Goal: Use online tool/utility: Utilize a website feature to perform a specific function

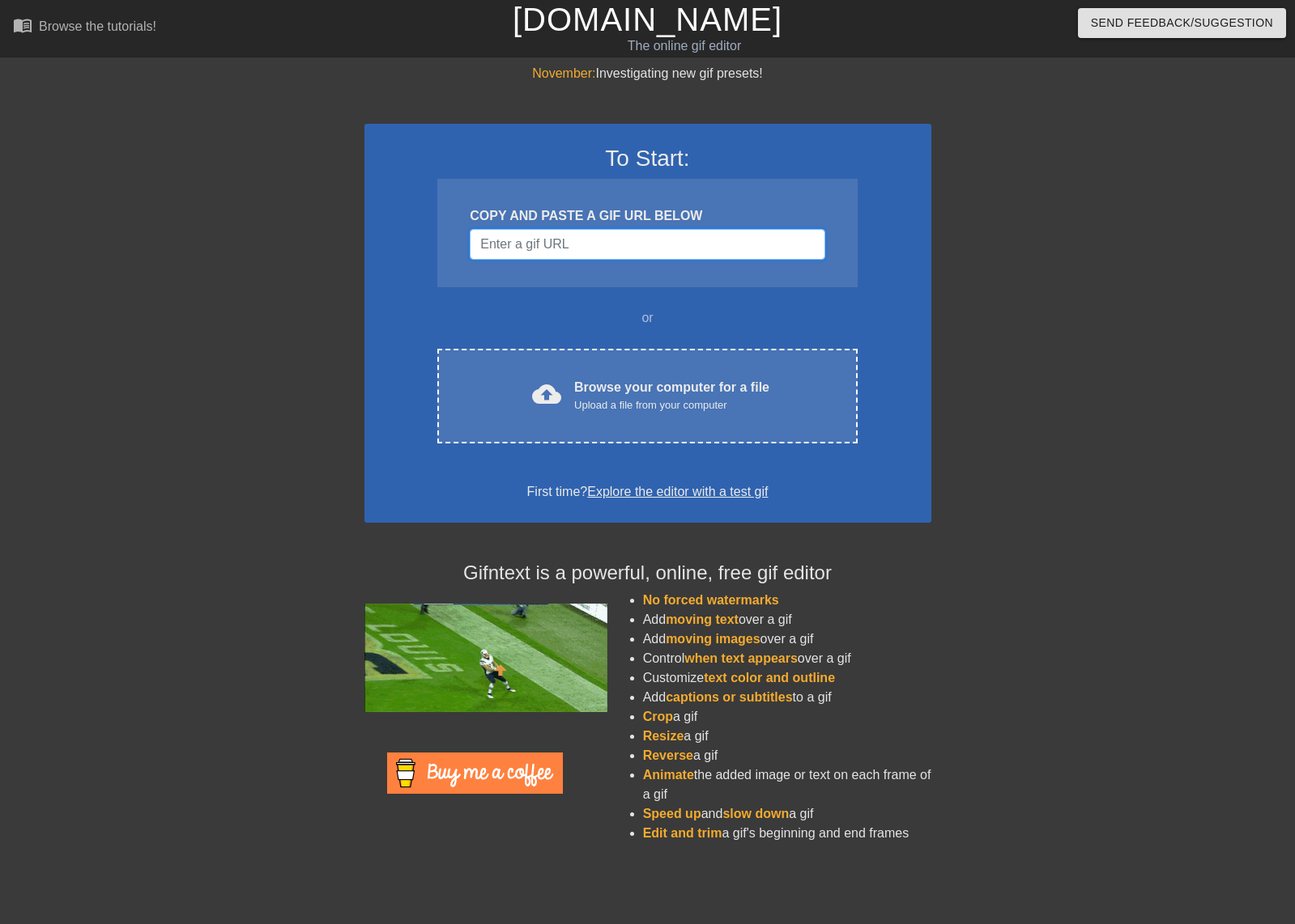
click at [654, 254] on input "Username" at bounding box center [647, 244] width 355 height 30
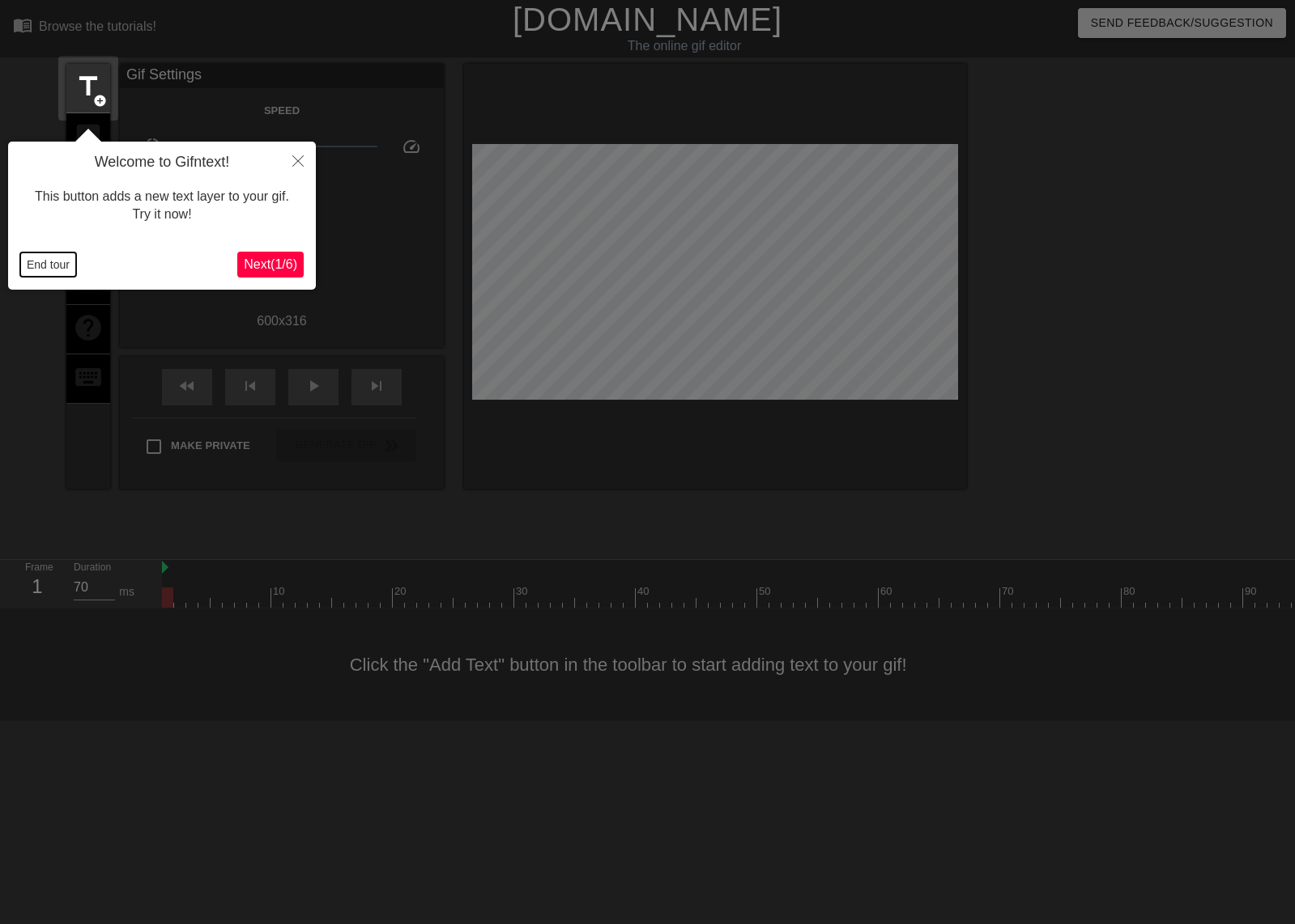
click at [50, 259] on button "End tour" at bounding box center [48, 265] width 56 height 24
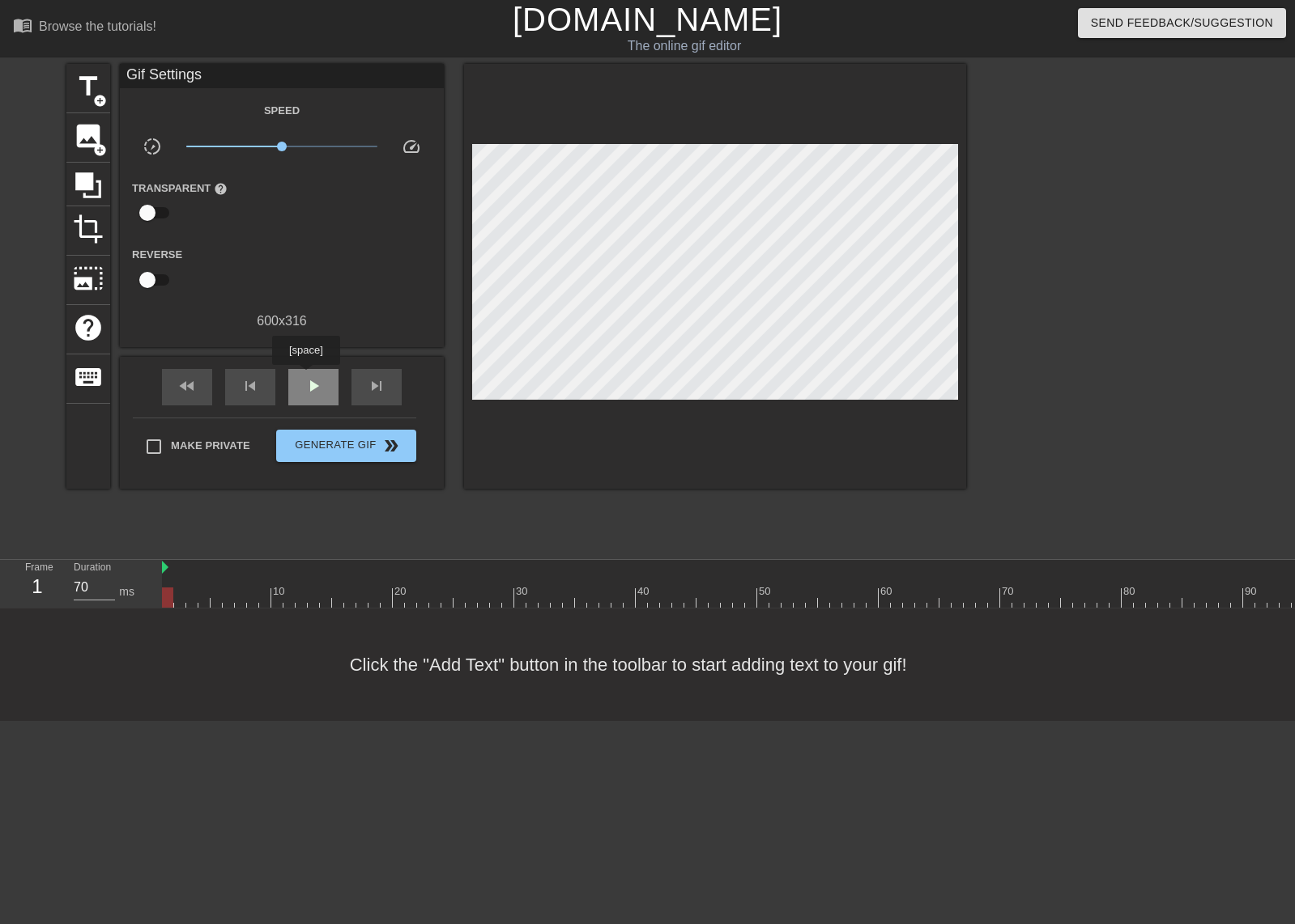
click at [305, 376] on span "play_arrow" at bounding box center [314, 386] width 20 height 20
click at [310, 379] on span "pause" at bounding box center [314, 386] width 20 height 20
click at [264, 382] on div "skip_previous" at bounding box center [250, 387] width 50 height 36
click at [263, 382] on div "skip_previous" at bounding box center [250, 387] width 50 height 36
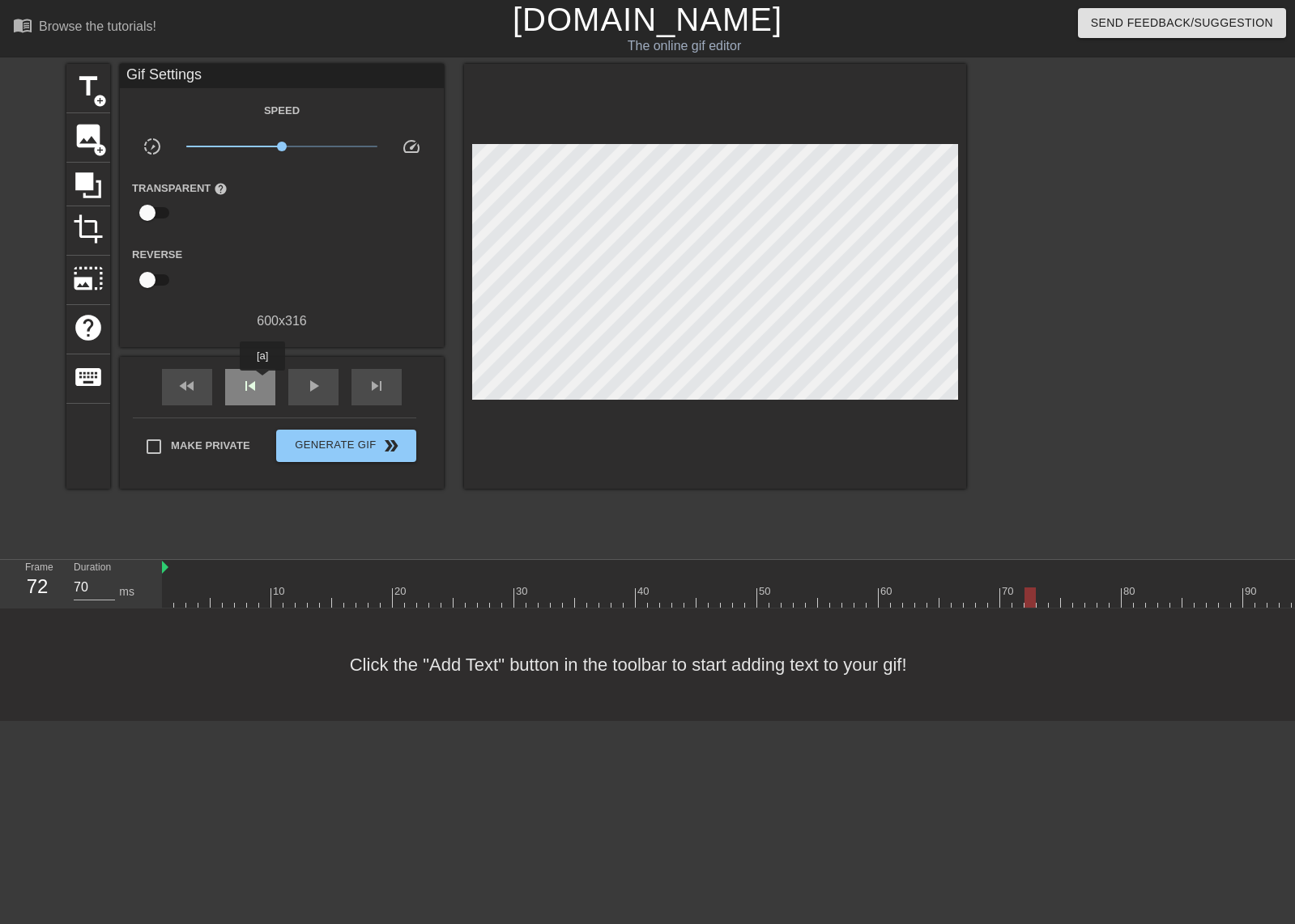
click at [263, 382] on div "skip_previous" at bounding box center [250, 387] width 50 height 36
click at [374, 391] on span "skip_next" at bounding box center [376, 386] width 20 height 20
click at [98, 93] on div "title add_circle" at bounding box center [88, 88] width 44 height 49
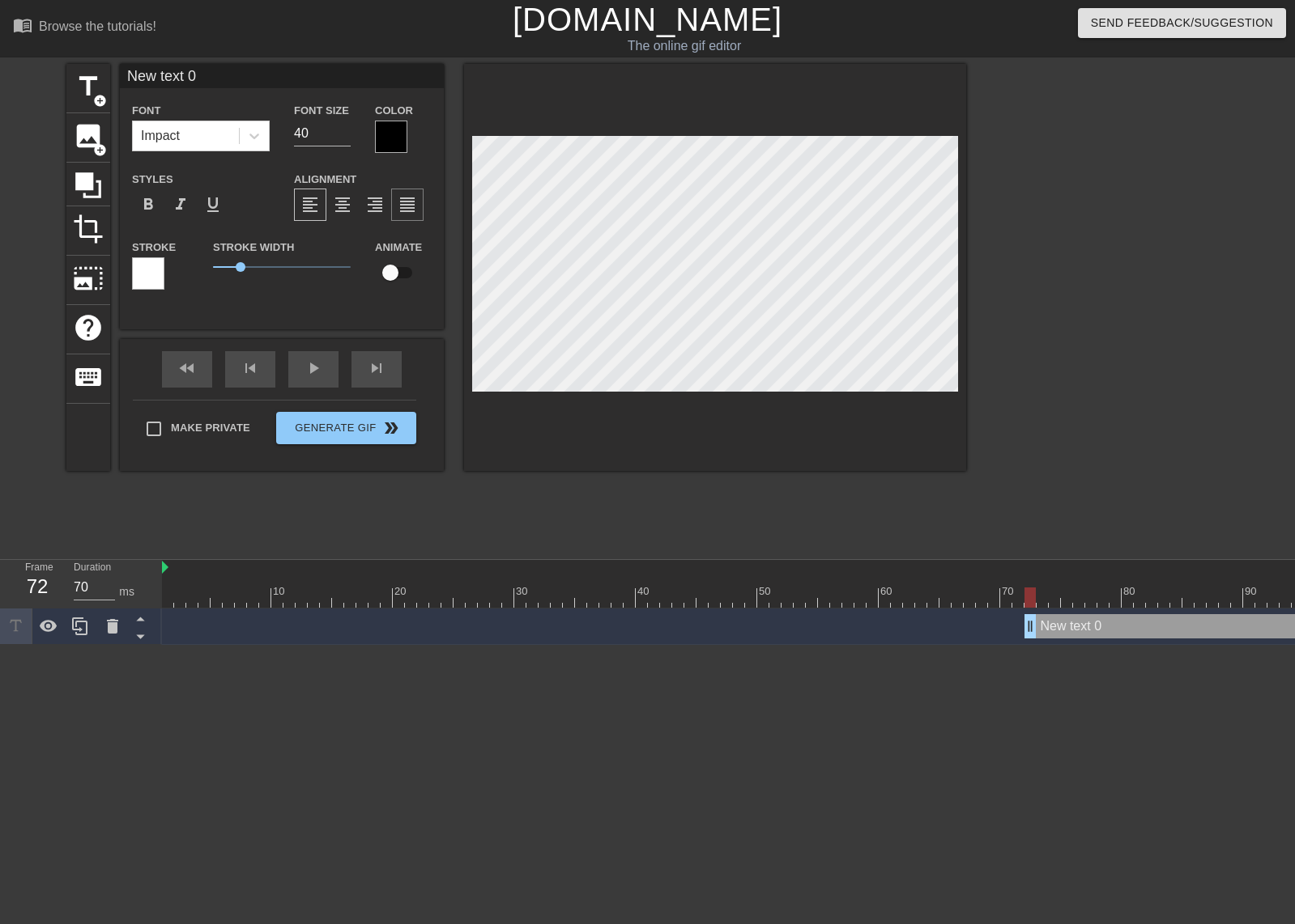
scroll to position [2, 3]
type input "H"
type textarea "H"
type input "HO"
type textarea "HO"
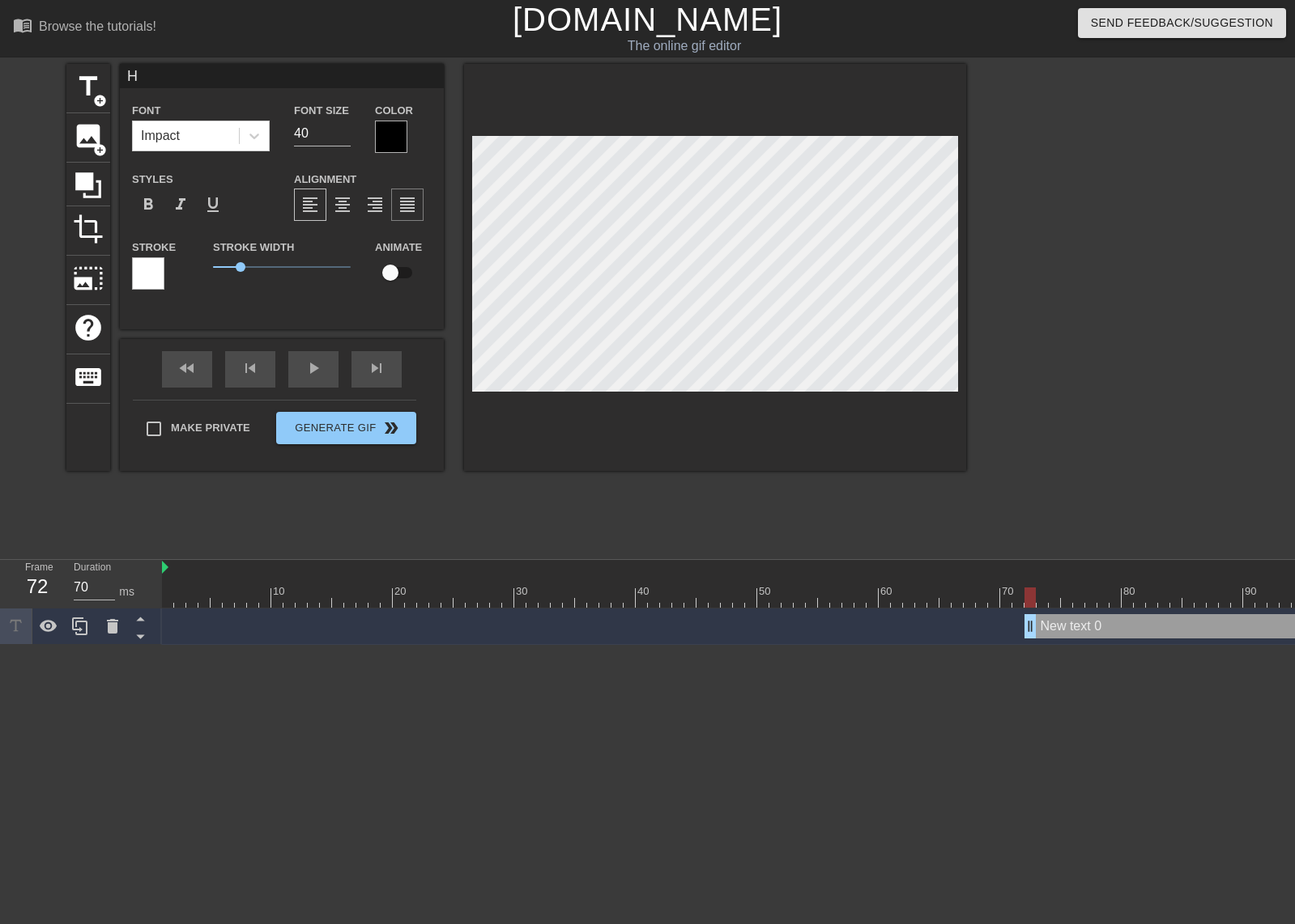
scroll to position [2, 2]
type input "HOL"
type textarea "HOL"
type input "HOLY"
type textarea "HOLY"
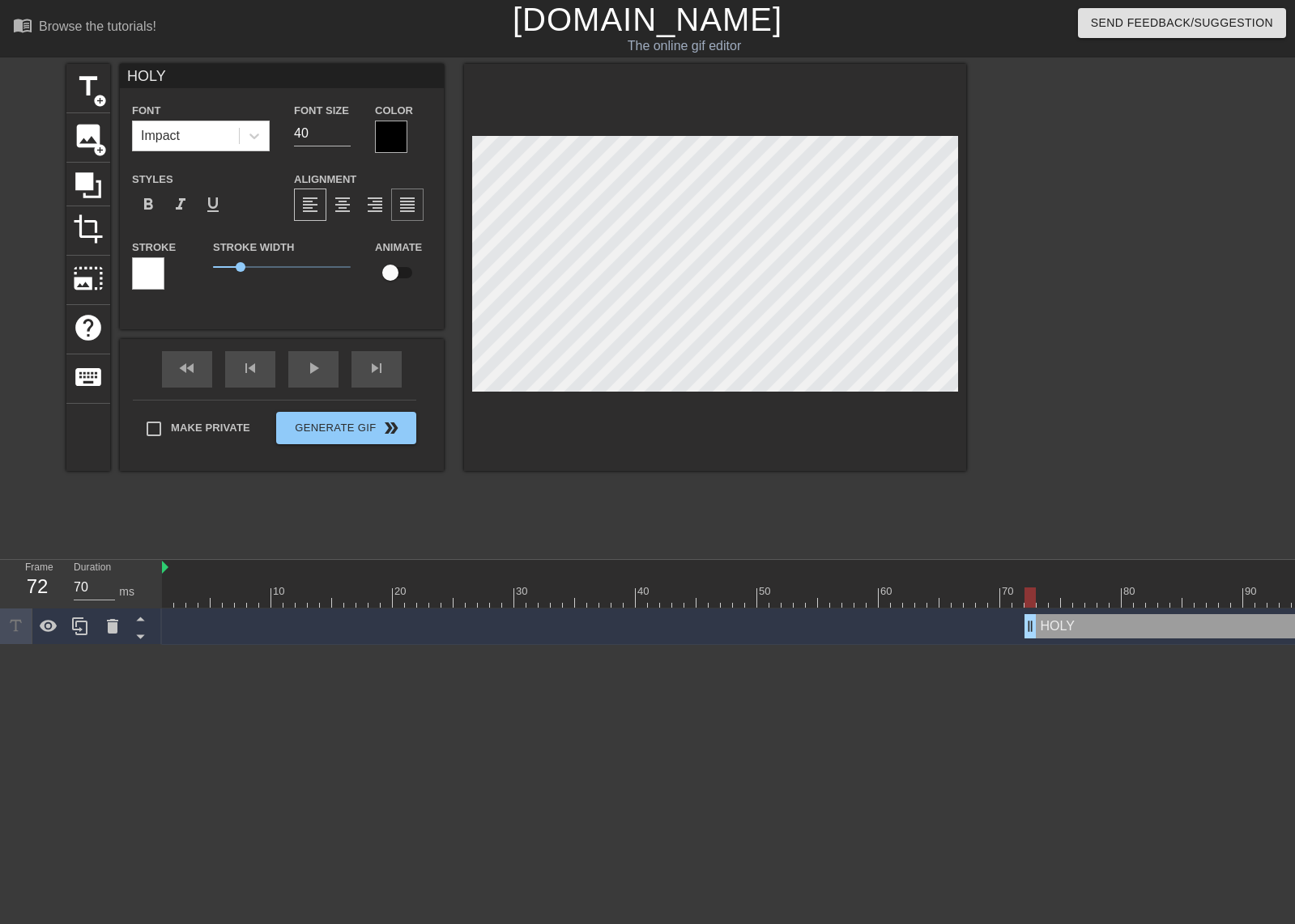
type input "HOLY"
type textarea "HOLY"
type input "HOLY S"
type textarea "HOLY S"
type input "HOLY SH"
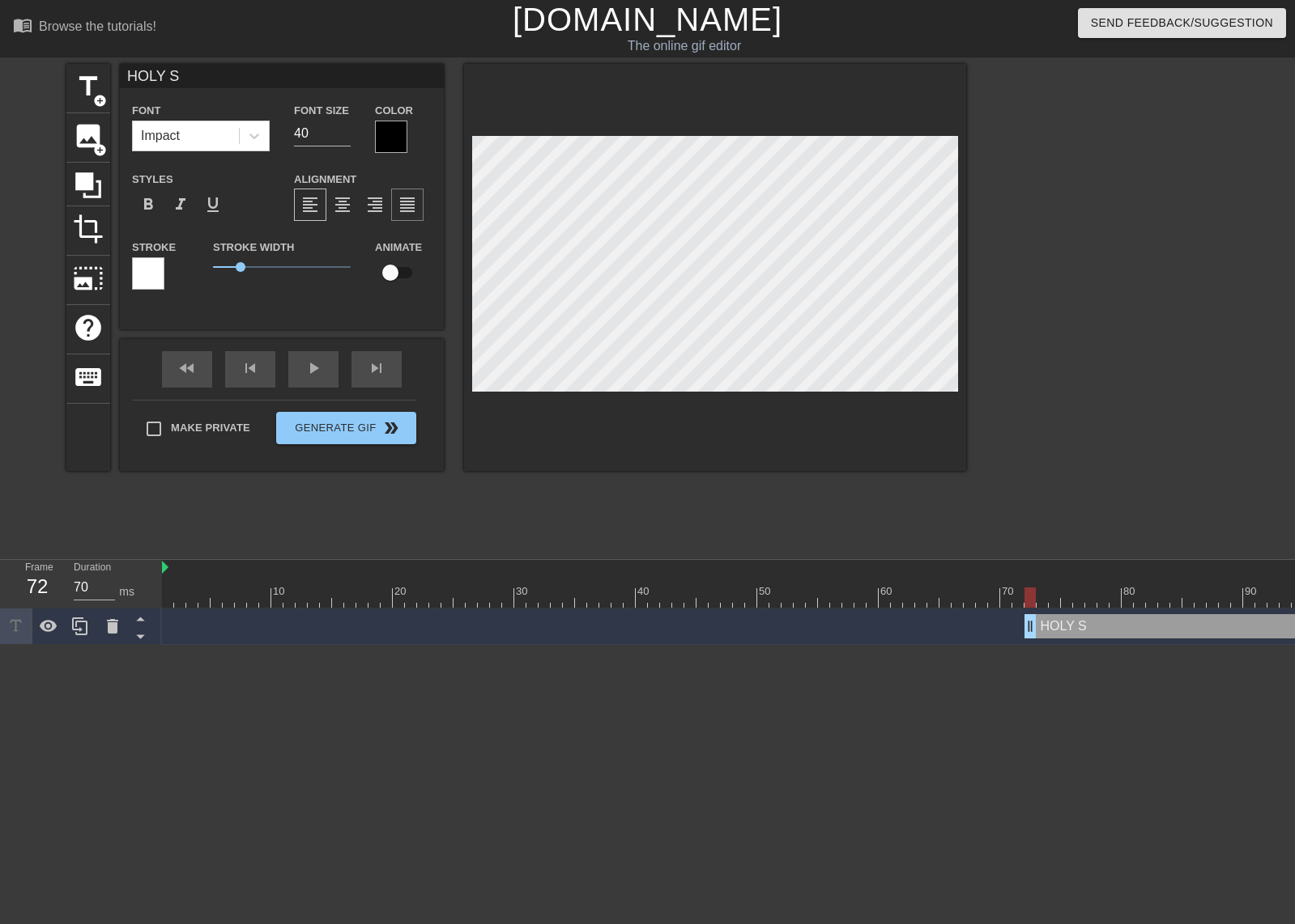
type textarea "HOLY SH"
type input "HOLY SHI"
type textarea "HOLY SHI"
type input "HOLY SHIL"
type textarea "HOLY SHIL"
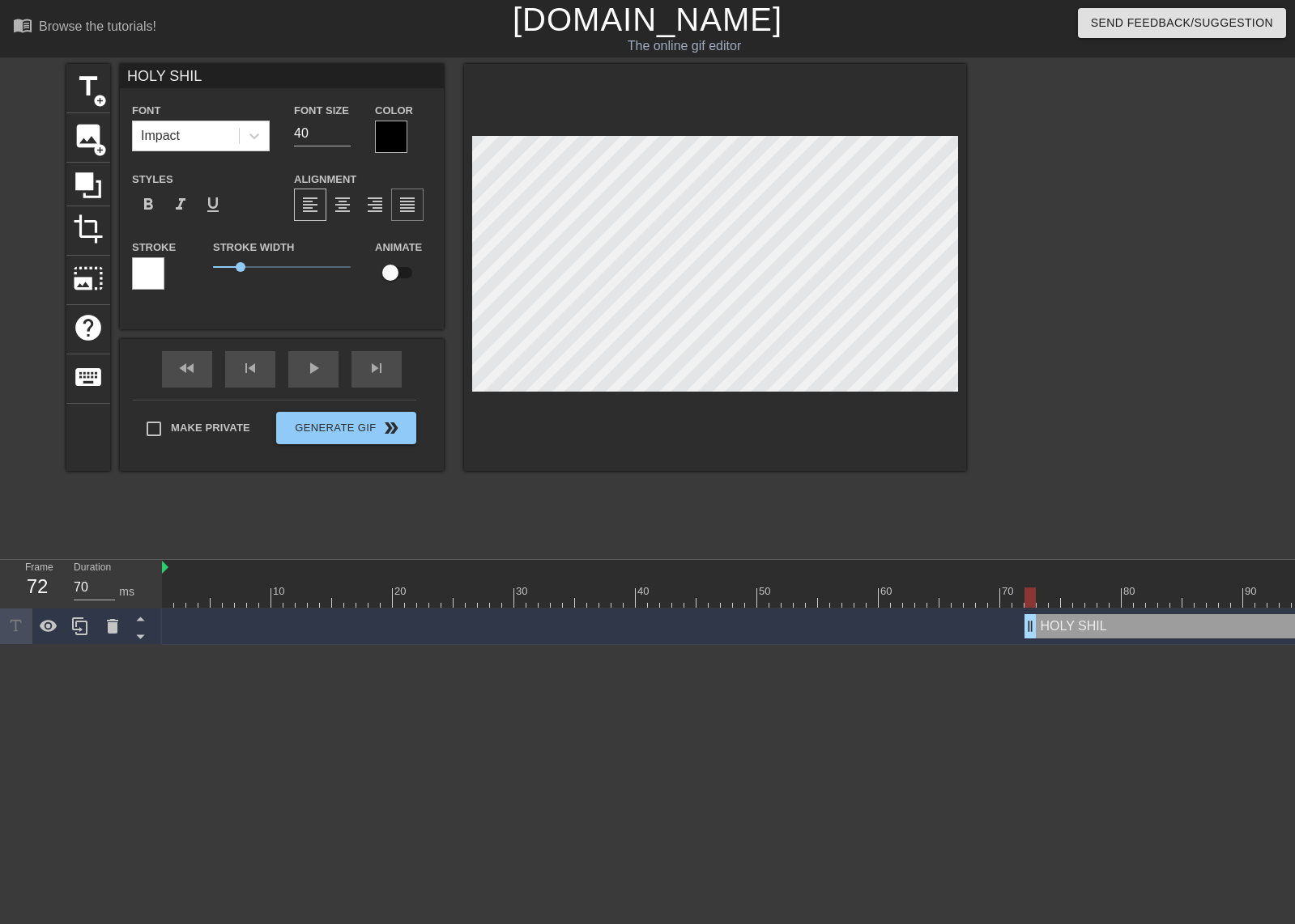
scroll to position [2, 5]
type input "HOLY SHILD"
type textarea "HOLY SHILD"
type input "HOLY [PERSON_NAME]"
type textarea "HOLY [PERSON_NAME]"
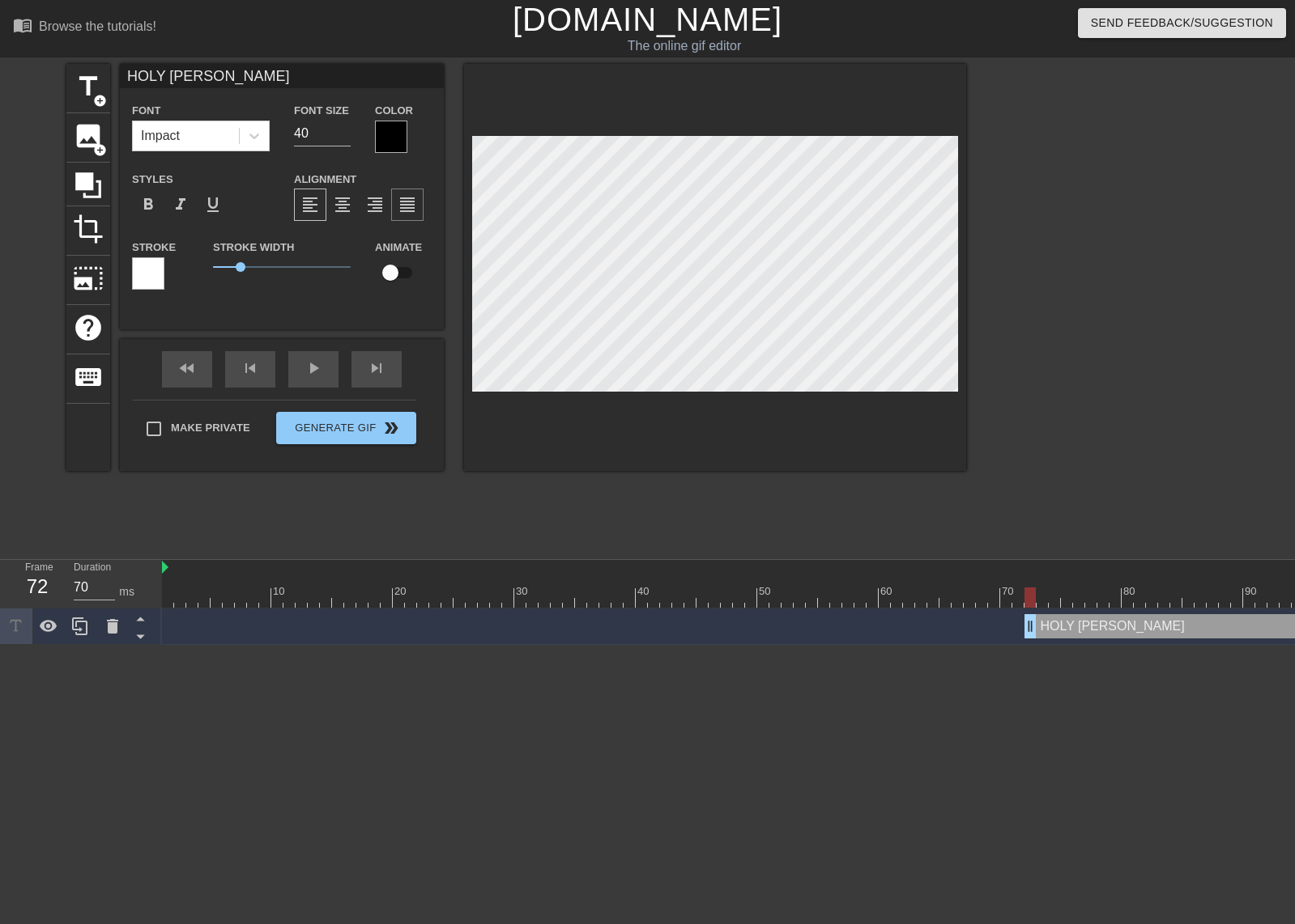
type input "HOLY [PERSON_NAME]!"
type textarea "HOLY [PERSON_NAME]!"
type input "HOLY [PERSON_NAME]!!"
type textarea "HOLY [PERSON_NAME]!!"
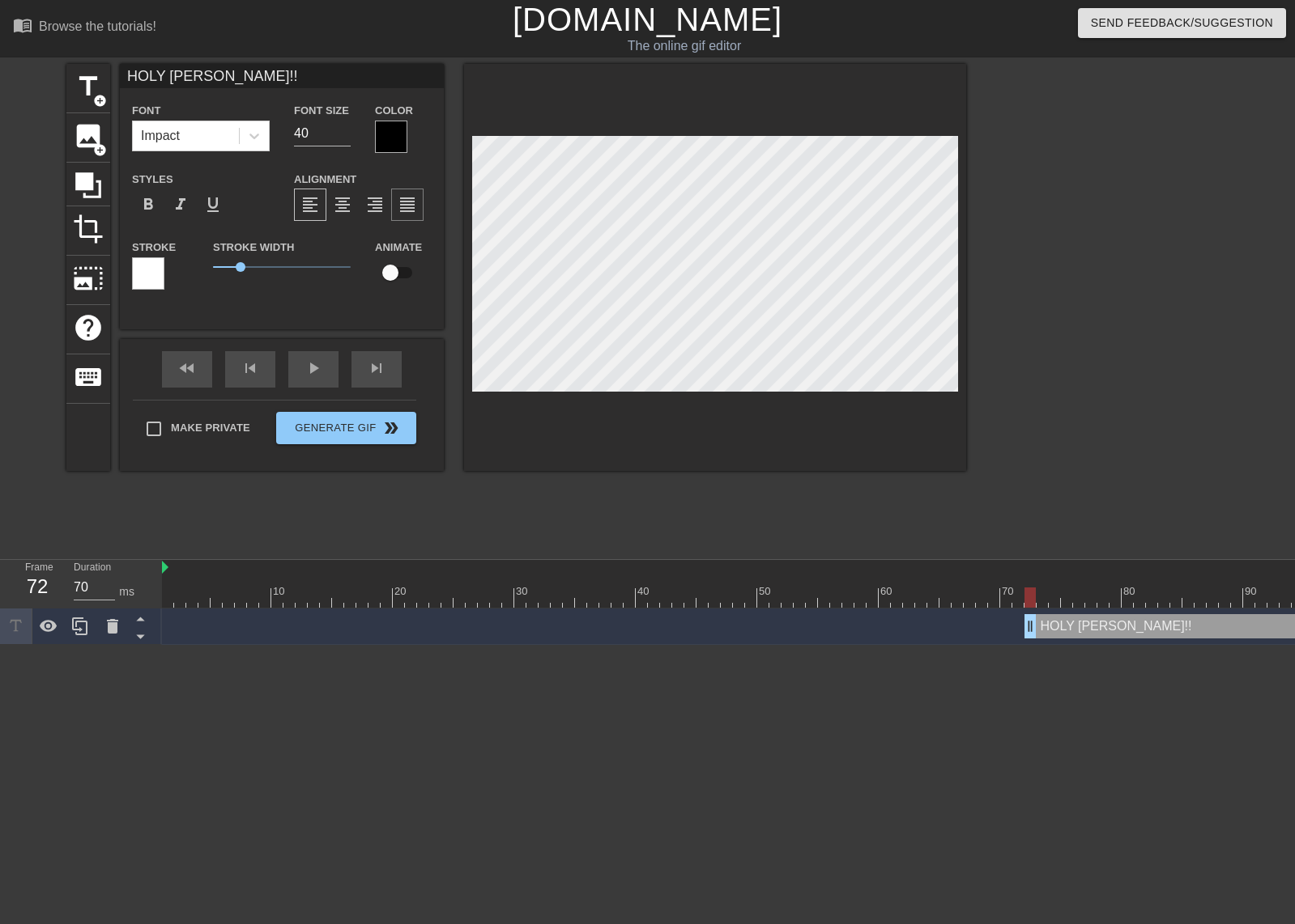
type input "HOLY [PERSON_NAME]!!!"
type textarea "HOLY [PERSON_NAME]!!!"
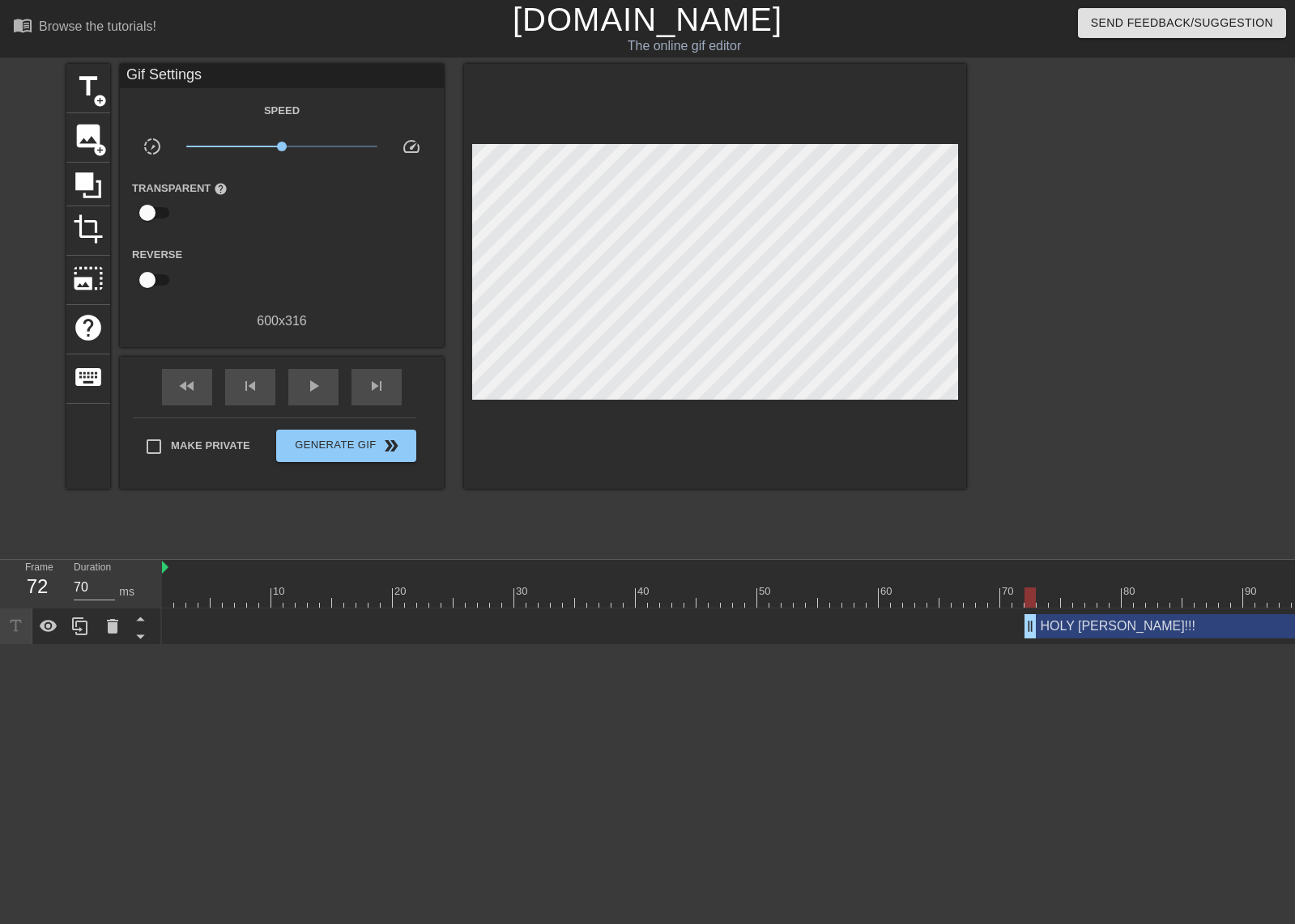
click at [778, 416] on div at bounding box center [715, 276] width 502 height 425
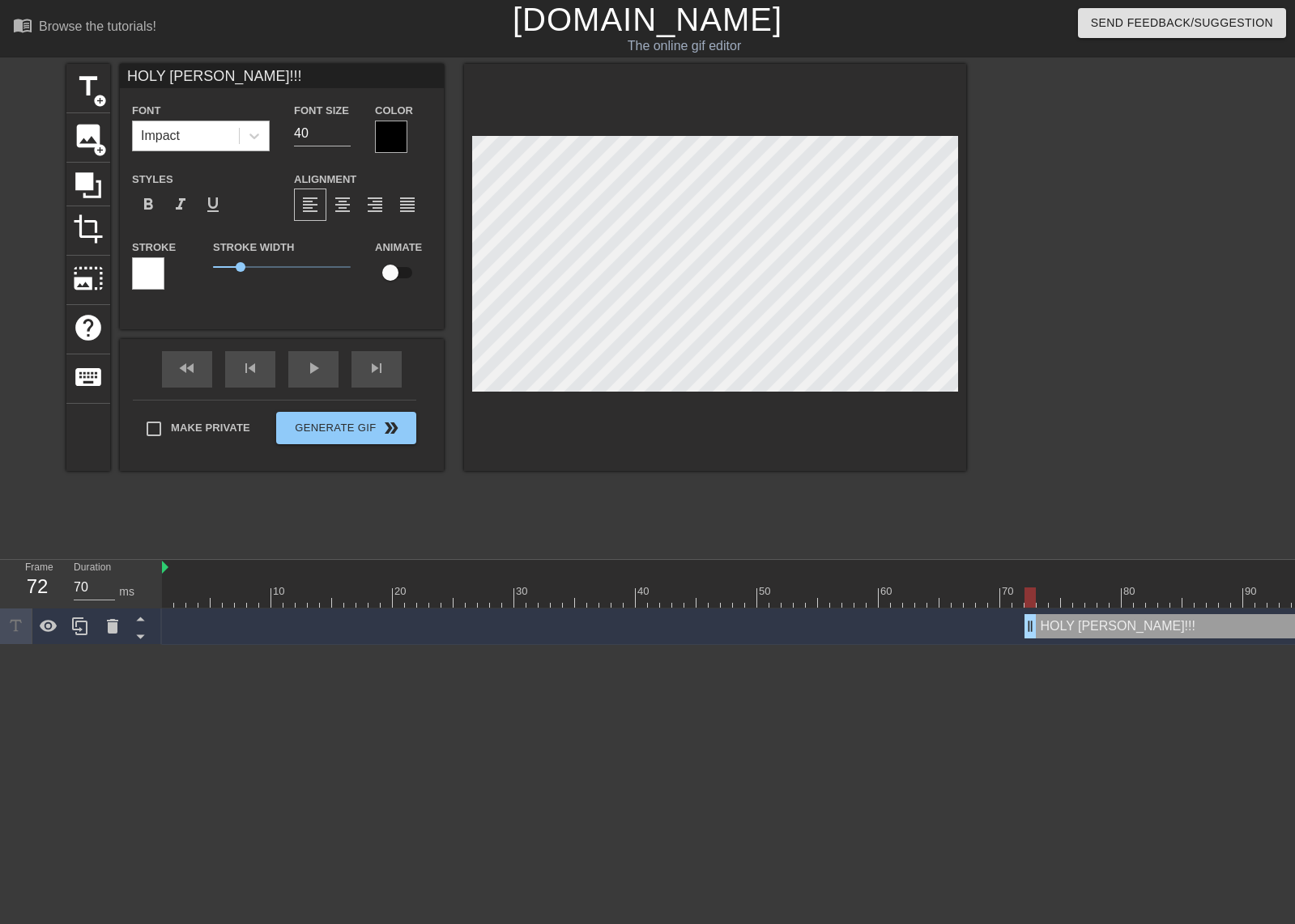
drag, startPoint x: 312, startPoint y: 130, endPoint x: 216, endPoint y: 145, distance: 97.2
click at [238, 145] on div "Font Impact Font Size 40 Color" at bounding box center [281, 126] width 324 height 53
type input "30"
click at [404, 132] on div at bounding box center [390, 136] width 32 height 32
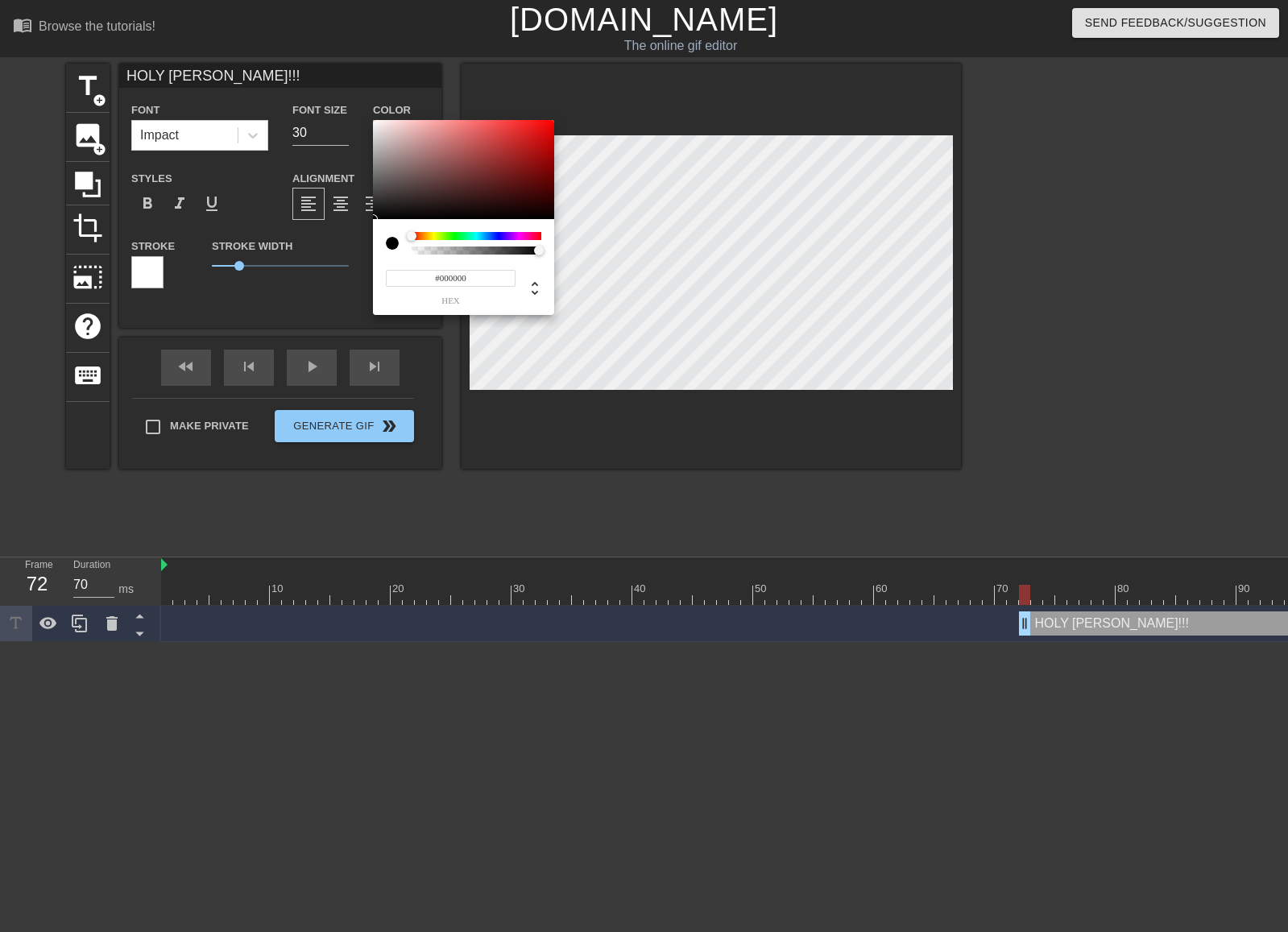
type input "#F4EEEE"
click at [377, 124] on div at bounding box center [463, 170] width 181 height 99
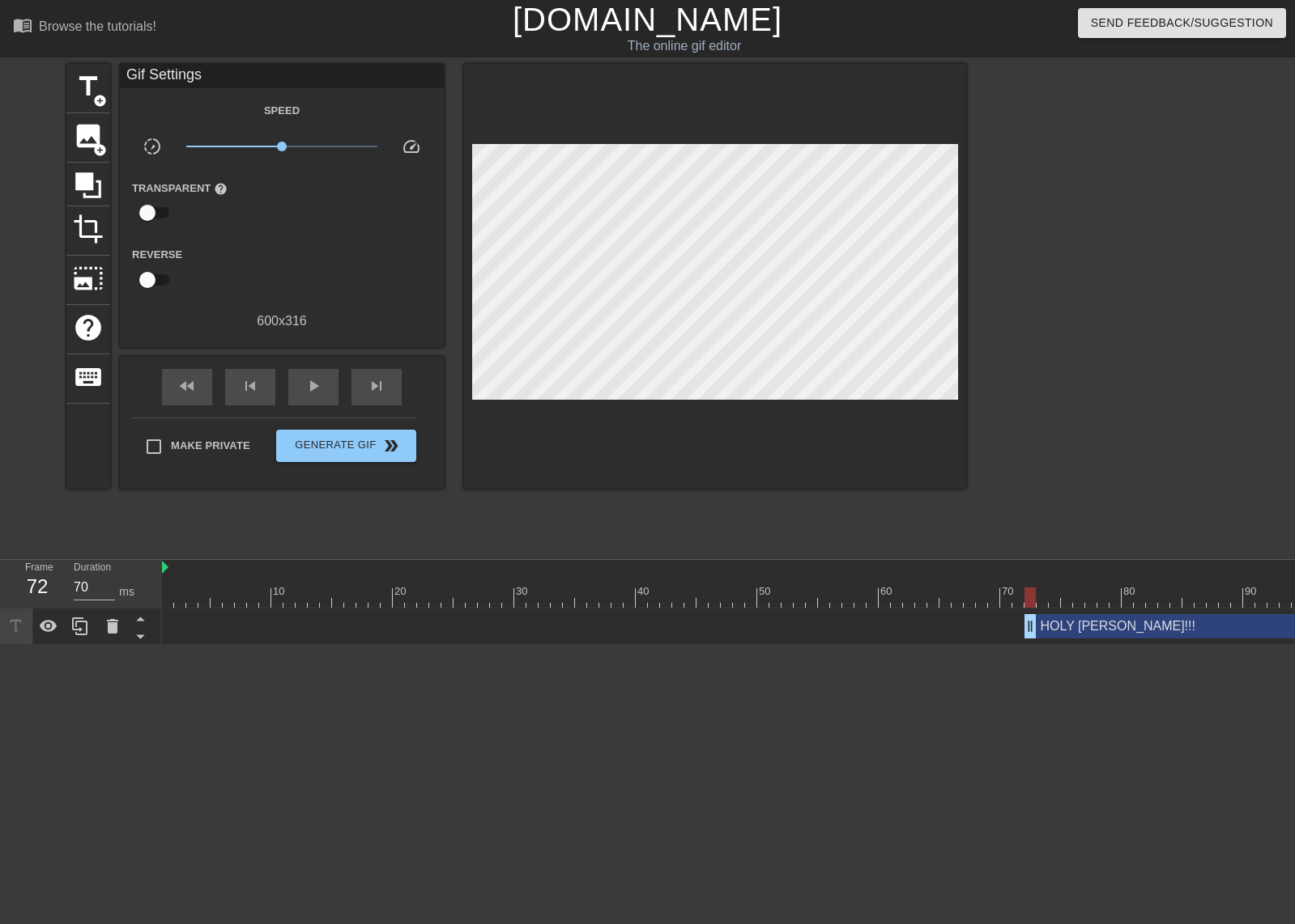
drag, startPoint x: 682, startPoint y: 529, endPoint x: 716, endPoint y: 414, distance: 119.9
click at [729, 395] on div at bounding box center [715, 276] width 502 height 425
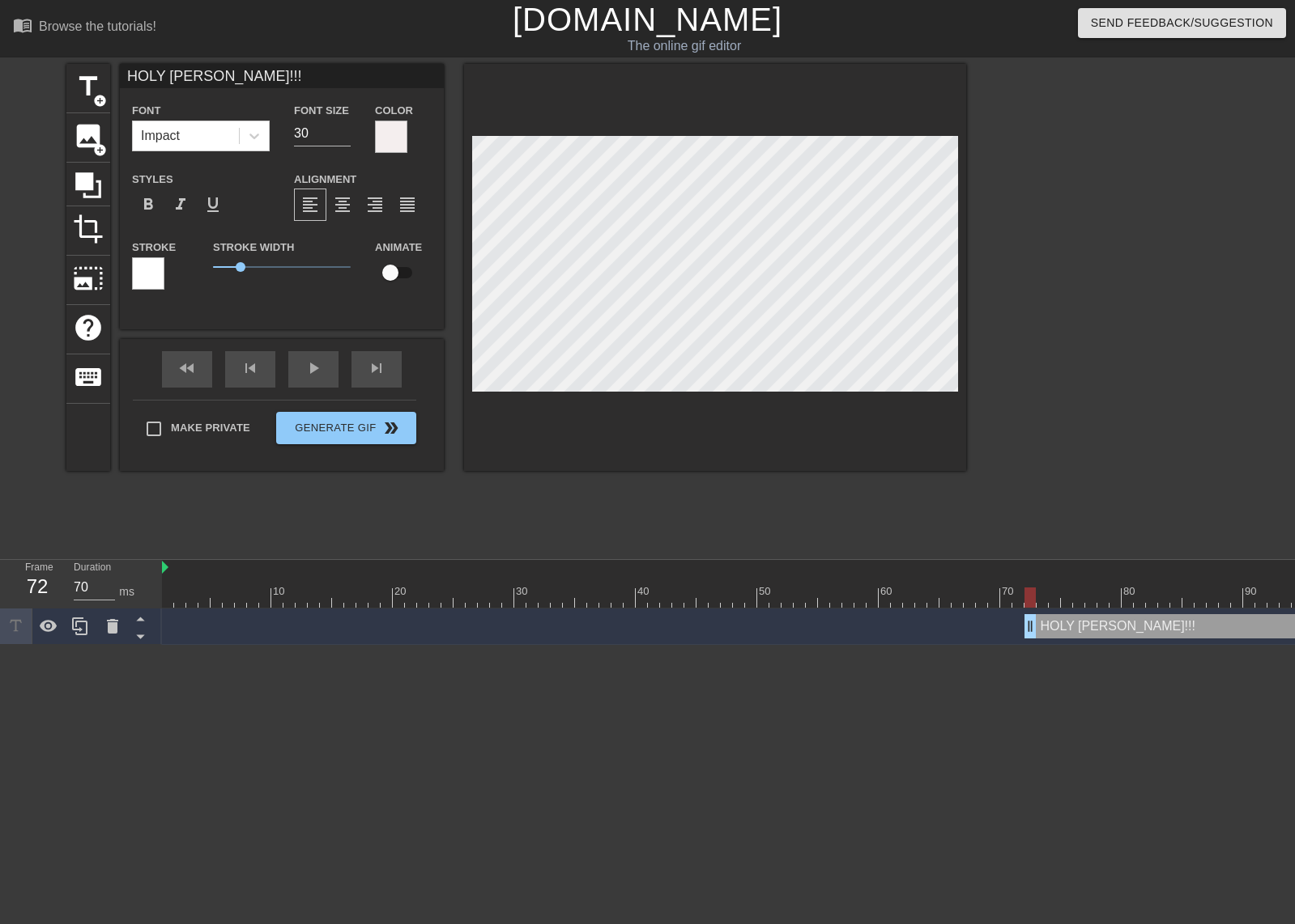
click at [143, 267] on div at bounding box center [148, 273] width 32 height 32
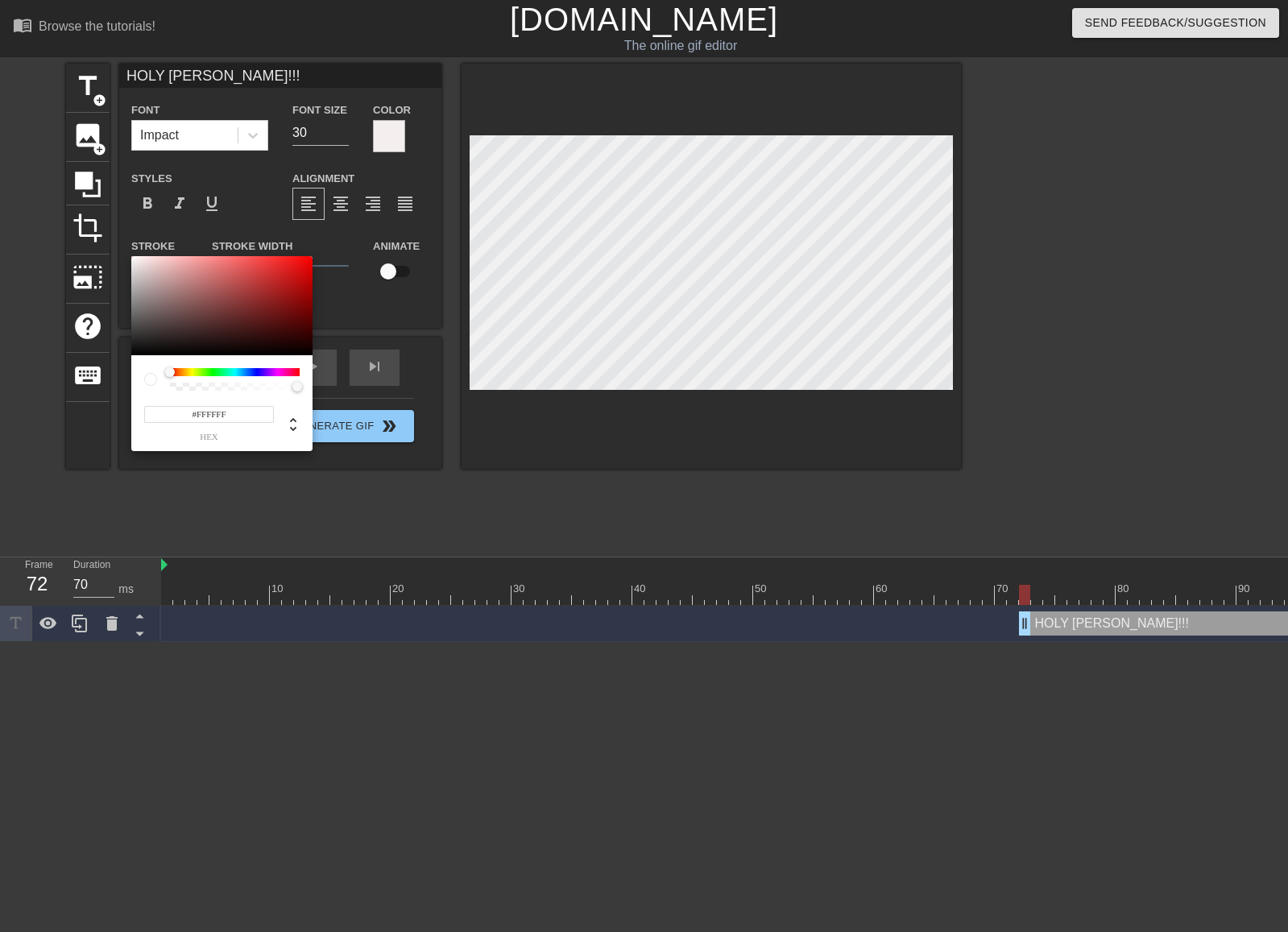
type input "#070707"
click at [135, 353] on div at bounding box center [222, 306] width 181 height 99
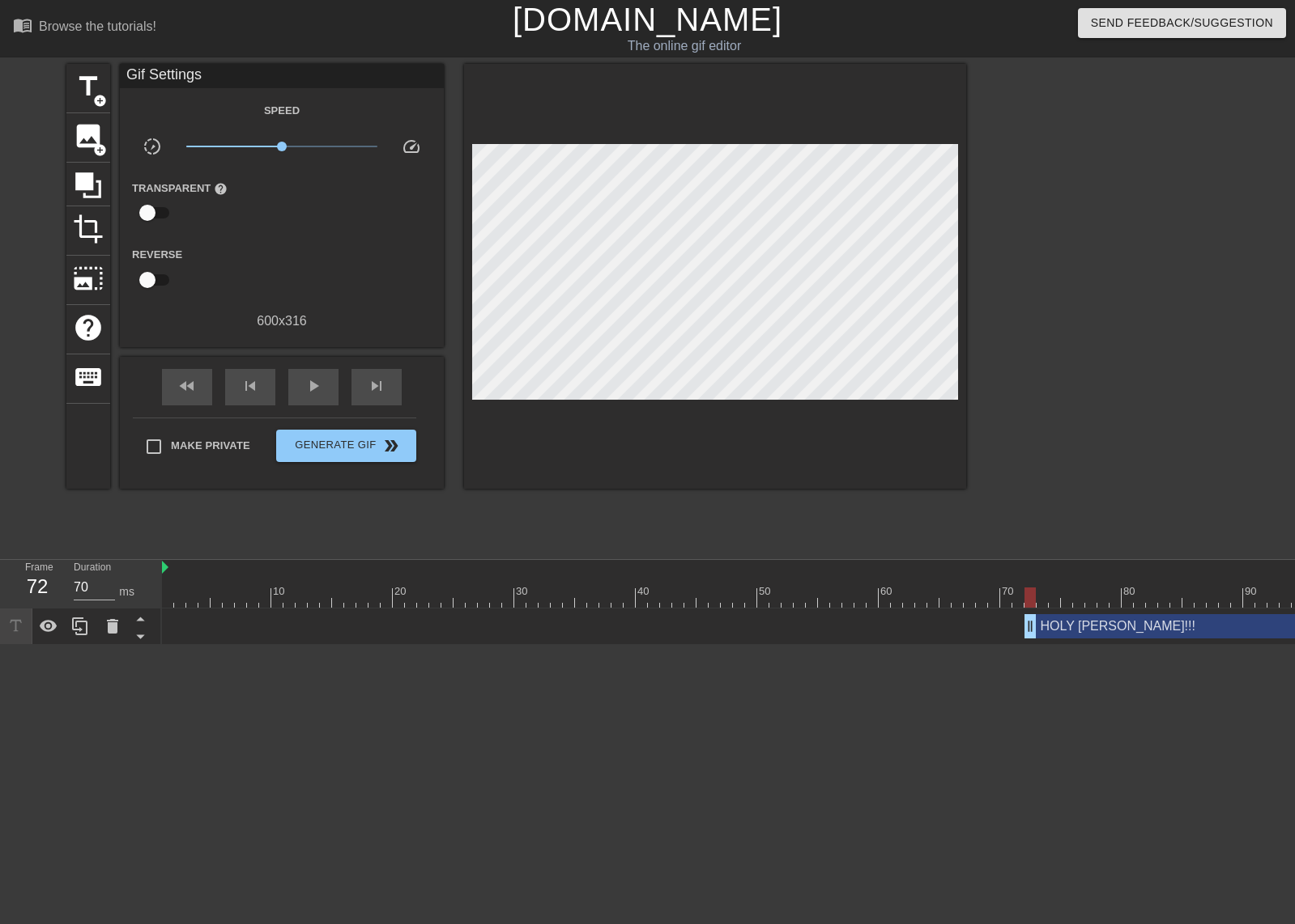
click at [876, 579] on div at bounding box center [872, 586] width 12 height 21
click at [305, 379] on span "play_arrow" at bounding box center [314, 386] width 20 height 20
click at [305, 379] on span "pause" at bounding box center [314, 386] width 20 height 20
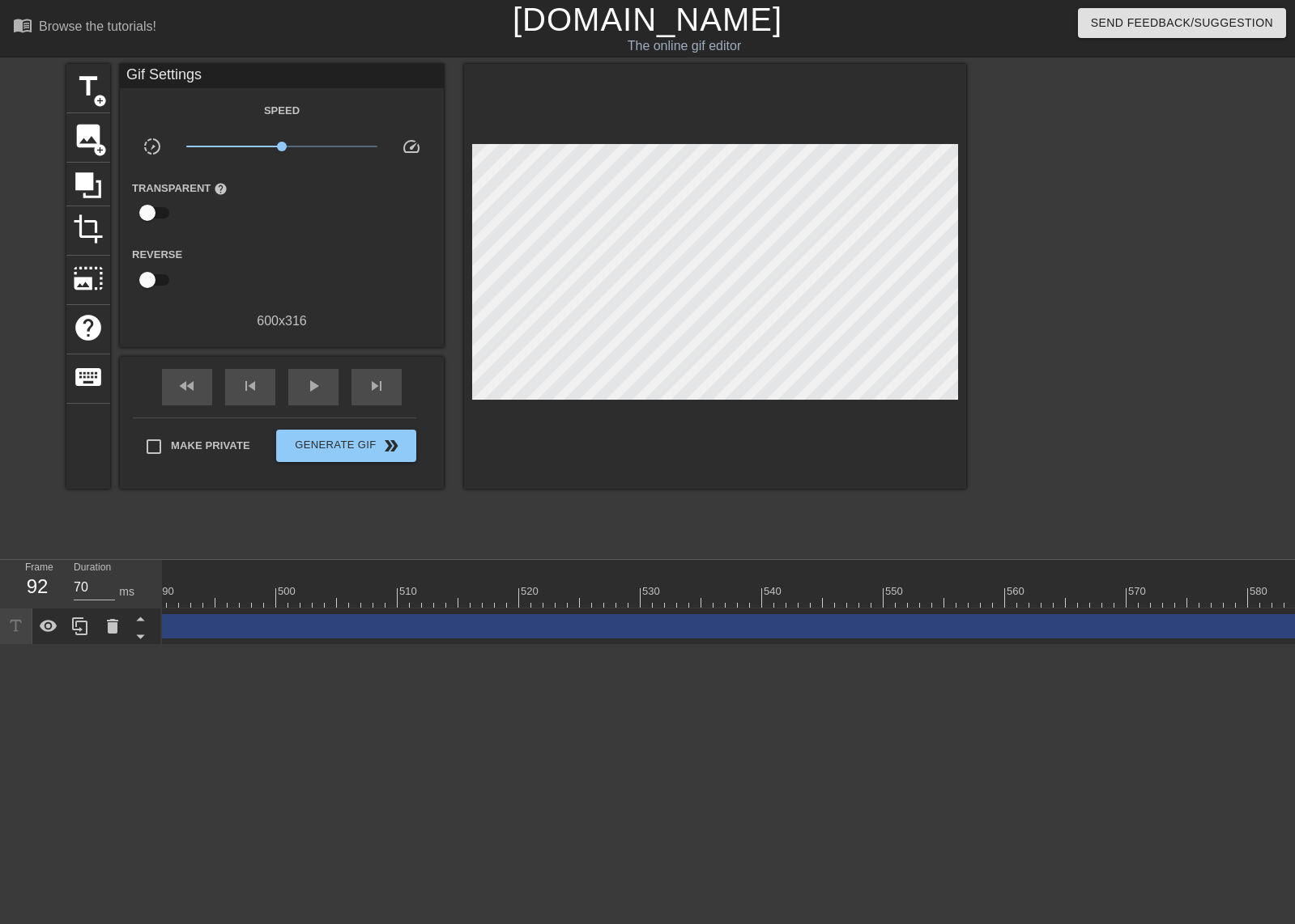
scroll to position [0, 6487]
type input "70"
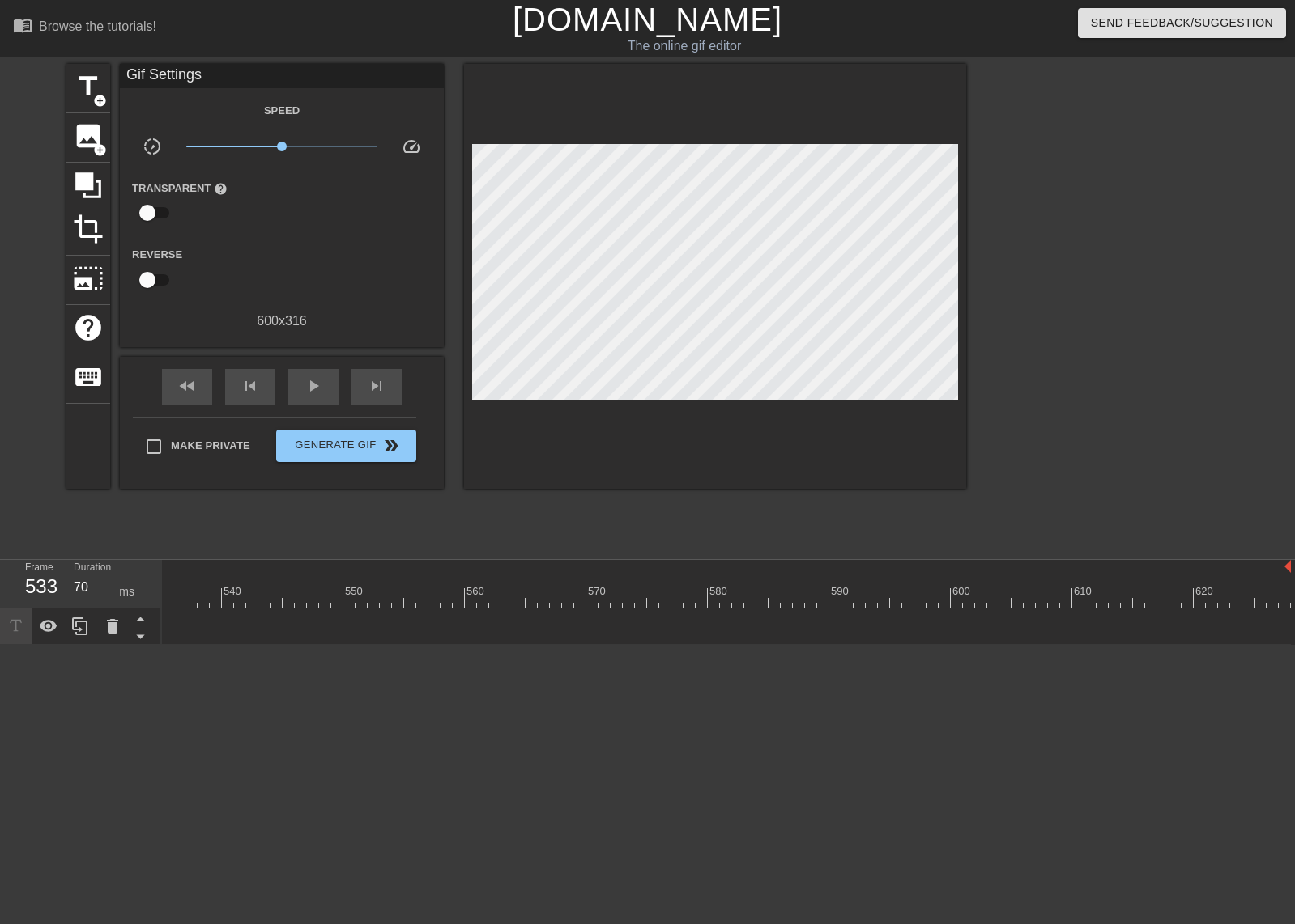
drag, startPoint x: 1284, startPoint y: 629, endPoint x: 186, endPoint y: 646, distance: 1098.1
click at [145, 629] on div "Frame 533 Duration 70 ms 10 20 30 40 50 60 70 80 90 100 110 120 130 140 150" at bounding box center [647, 603] width 1295 height 85
drag, startPoint x: 1131, startPoint y: 630, endPoint x: 166, endPoint y: 598, distance: 965.5
click at [166, 598] on div "10 20 30 40 50 60 70 80 90 100 110 120 130 140 150 160" at bounding box center [728, 603] width 1133 height 85
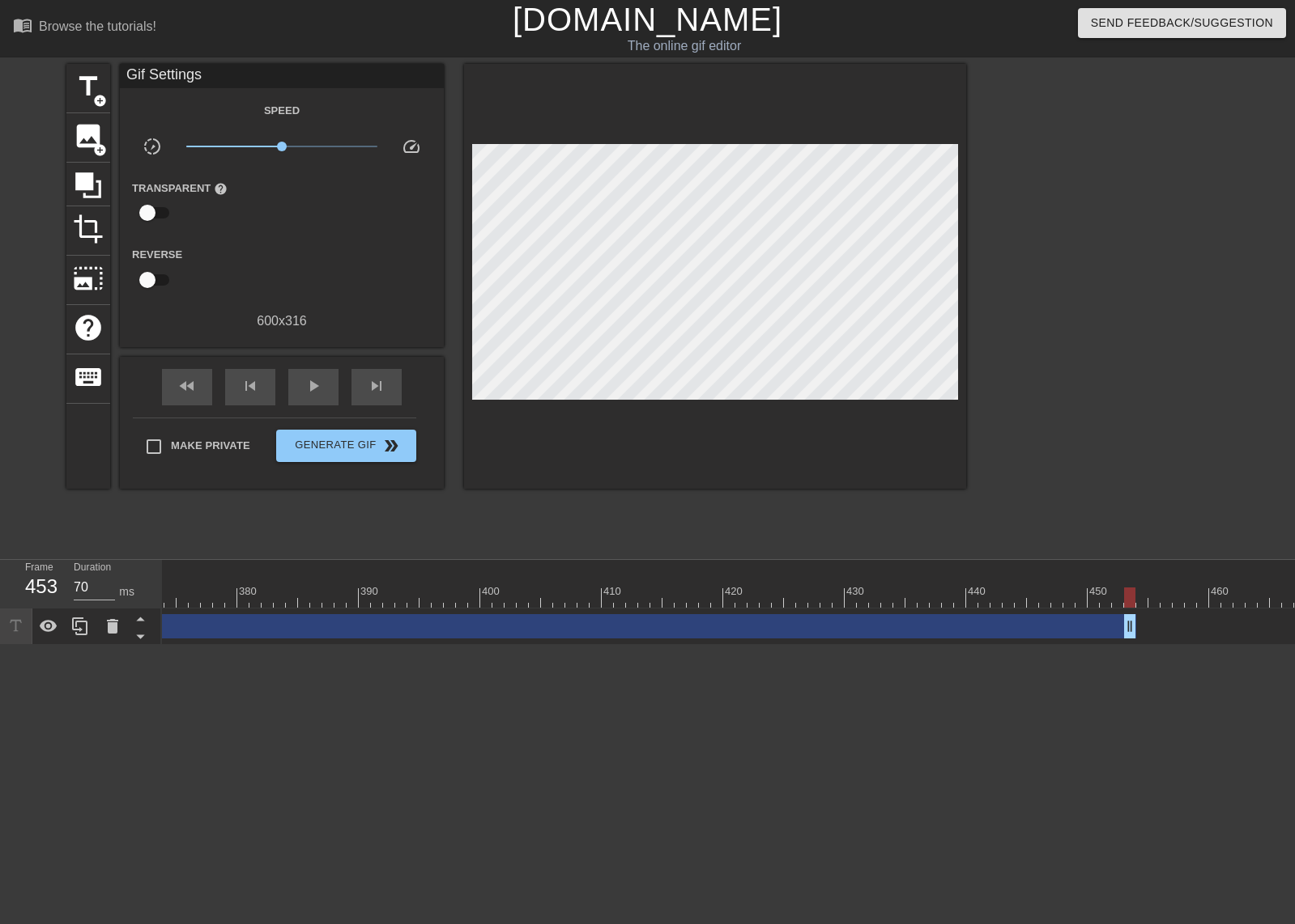
scroll to position [0, 4505]
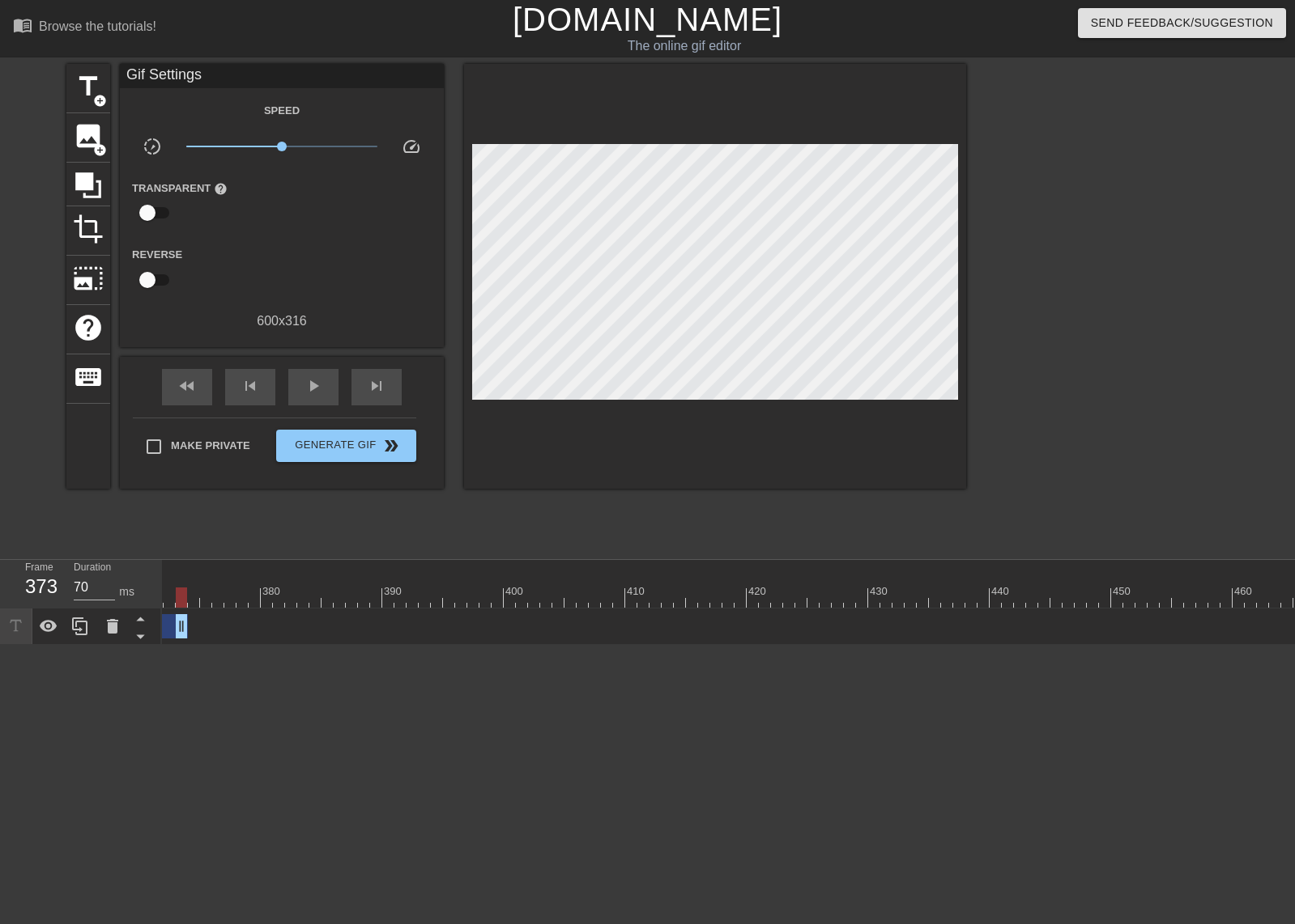
drag, startPoint x: 1150, startPoint y: 626, endPoint x: 170, endPoint y: 585, distance: 980.9
click at [173, 573] on div "10 20 30 40 50 60 70 80 90 100 110 120 130 140 150 160" at bounding box center [728, 603] width 1133 height 85
drag, startPoint x: 1171, startPoint y: 626, endPoint x: 172, endPoint y: 567, distance: 1000.7
click at [177, 547] on div "menu_book Browse the tutorials! [DOMAIN_NAME] The online gif editor Send Feedba…" at bounding box center [647, 322] width 1295 height 645
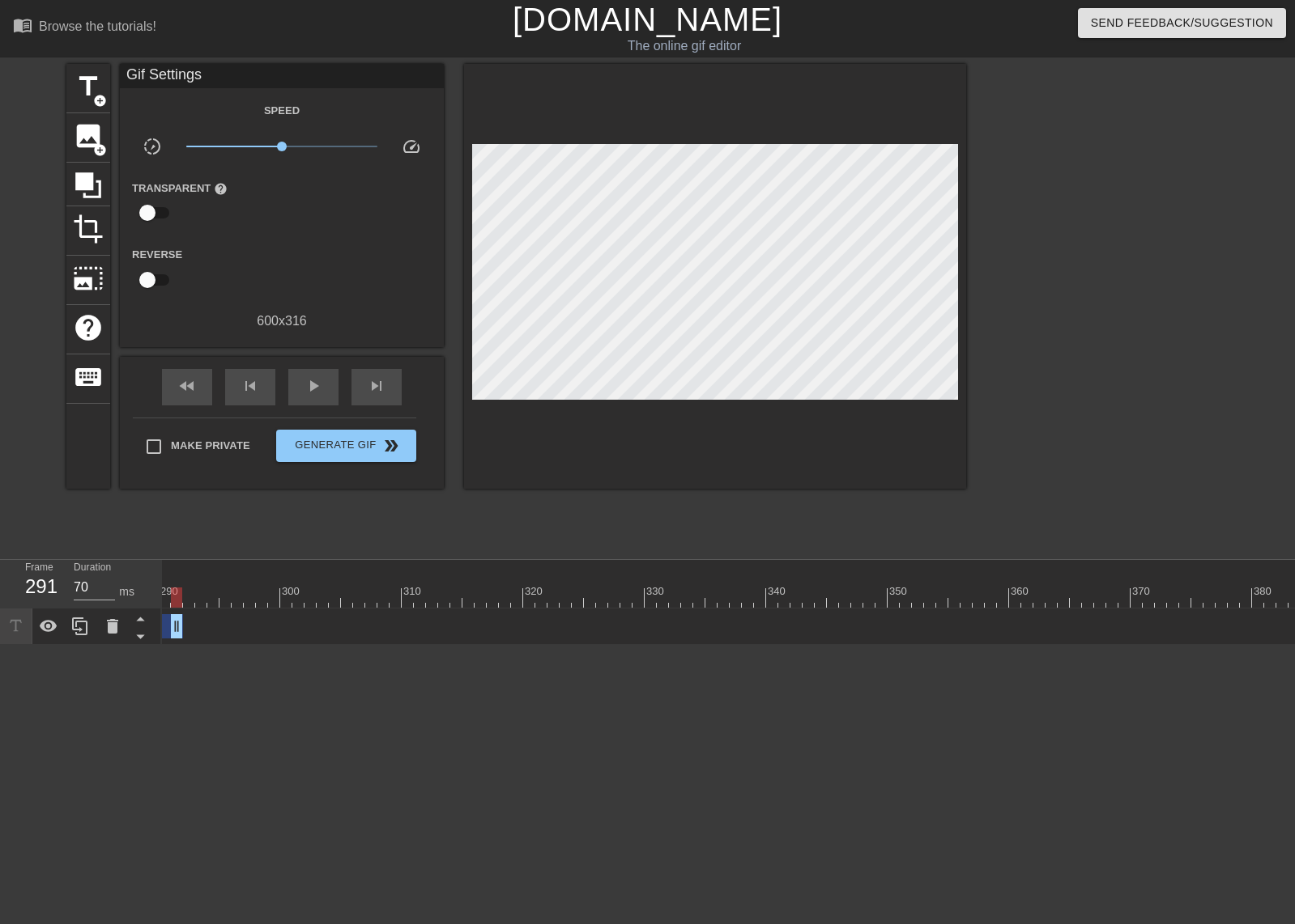
scroll to position [0, 2522]
drag, startPoint x: 1166, startPoint y: 628, endPoint x: 181, endPoint y: 620, distance: 985.0
drag, startPoint x: 1172, startPoint y: 623, endPoint x: 153, endPoint y: 554, distance: 1021.3
click at [153, 554] on div "menu_book Browse the tutorials! [DOMAIN_NAME] The online gif editor Send Feedba…" at bounding box center [647, 322] width 1295 height 645
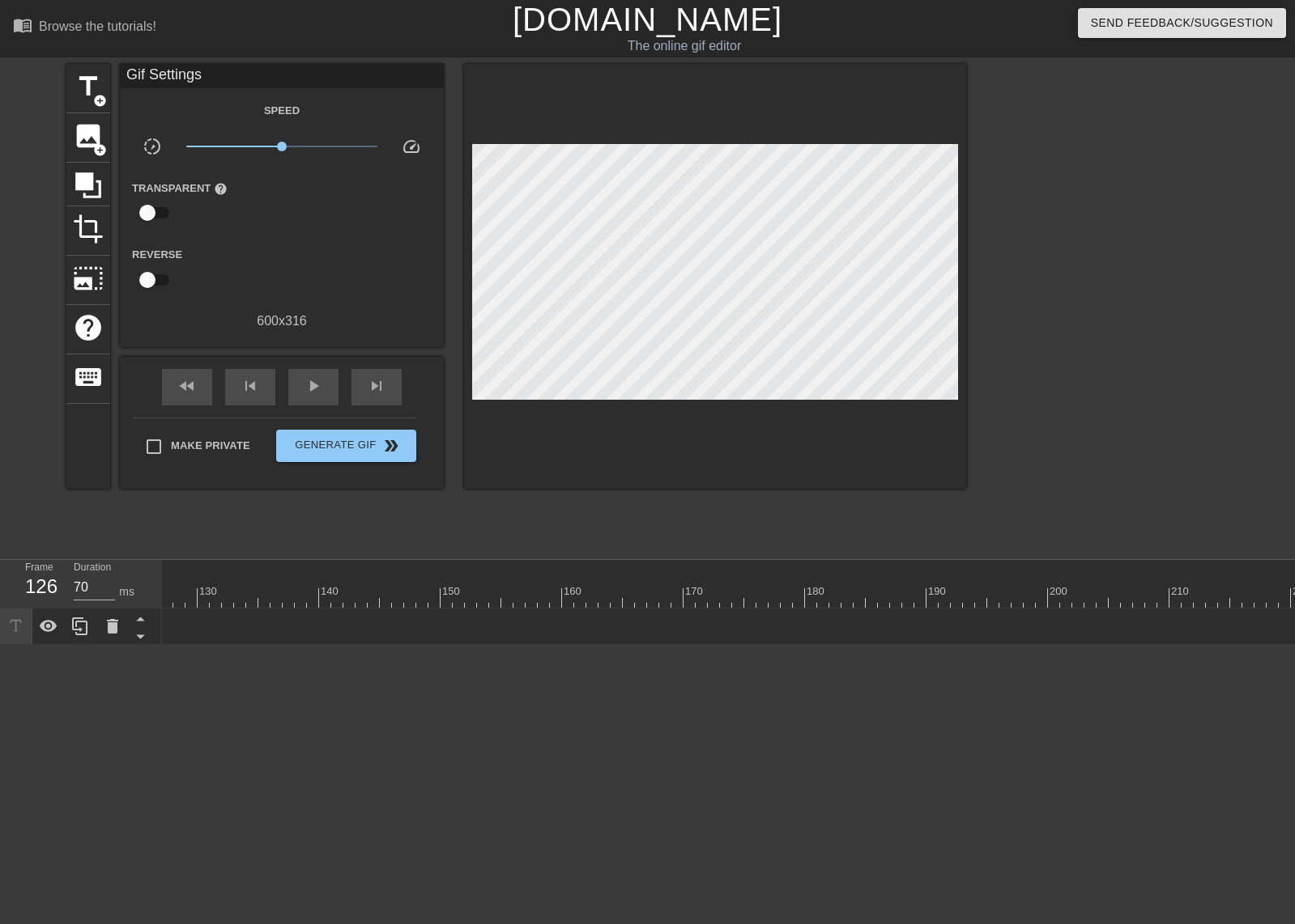
scroll to position [0, 540]
drag, startPoint x: 1146, startPoint y: 625, endPoint x: 693, endPoint y: 542, distance: 460.5
click at [693, 542] on div "menu_book Browse the tutorials! [DOMAIN_NAME] The online gif editor Send Feedba…" at bounding box center [647, 322] width 1295 height 645
drag, startPoint x: 384, startPoint y: 579, endPoint x: 385, endPoint y: 565, distance: 14.0
click at [384, 579] on div at bounding box center [380, 586] width 12 height 21
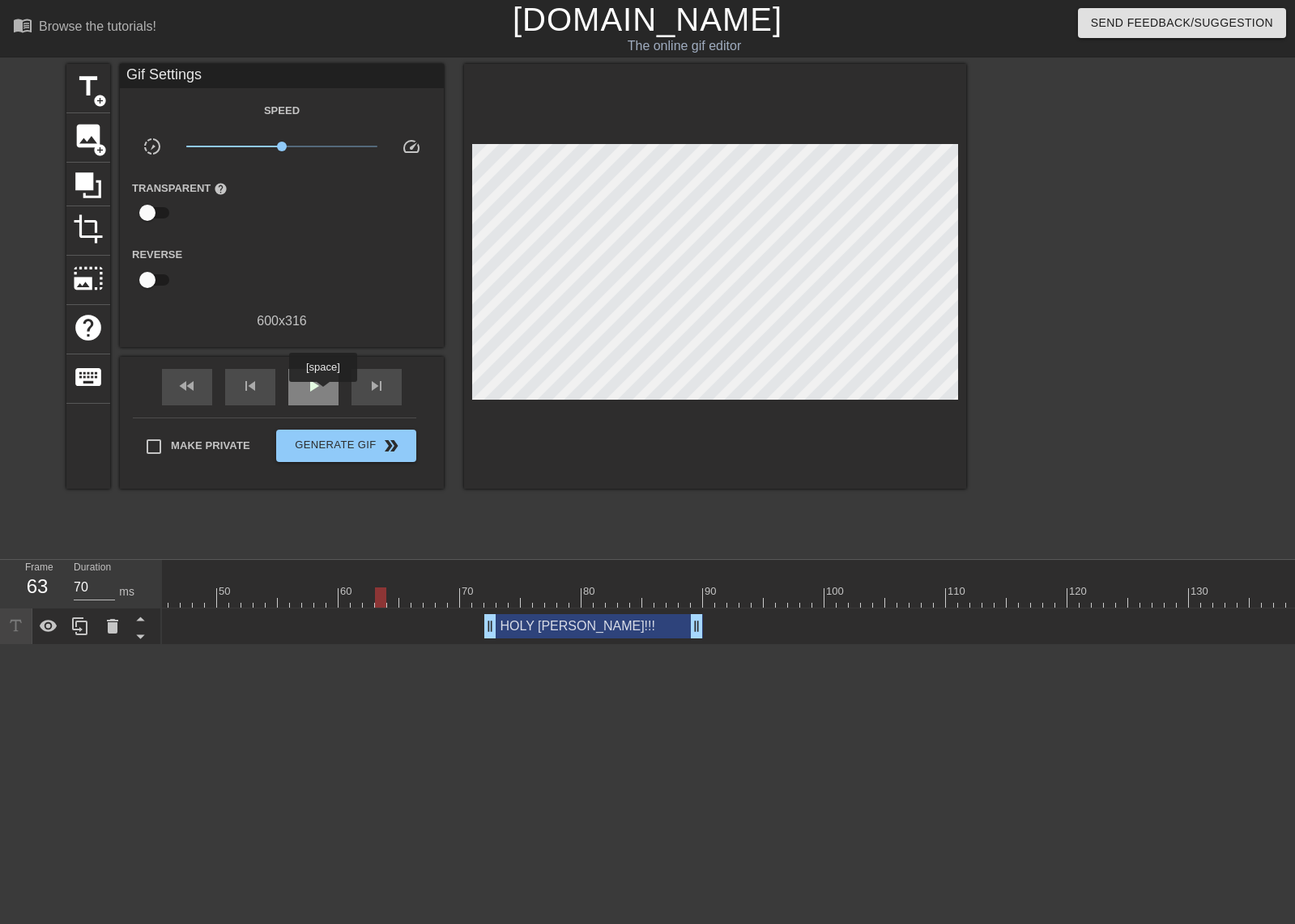
click at [323, 393] on span "play_arrow" at bounding box center [314, 386] width 20 height 20
click at [323, 393] on span "pause" at bounding box center [314, 386] width 20 height 20
drag, startPoint x: 693, startPoint y: 624, endPoint x: 640, endPoint y: 611, distance: 54.6
click at [484, 584] on div at bounding box center [490, 586] width 12 height 21
click at [305, 397] on div "play_arrow" at bounding box center [313, 387] width 50 height 36
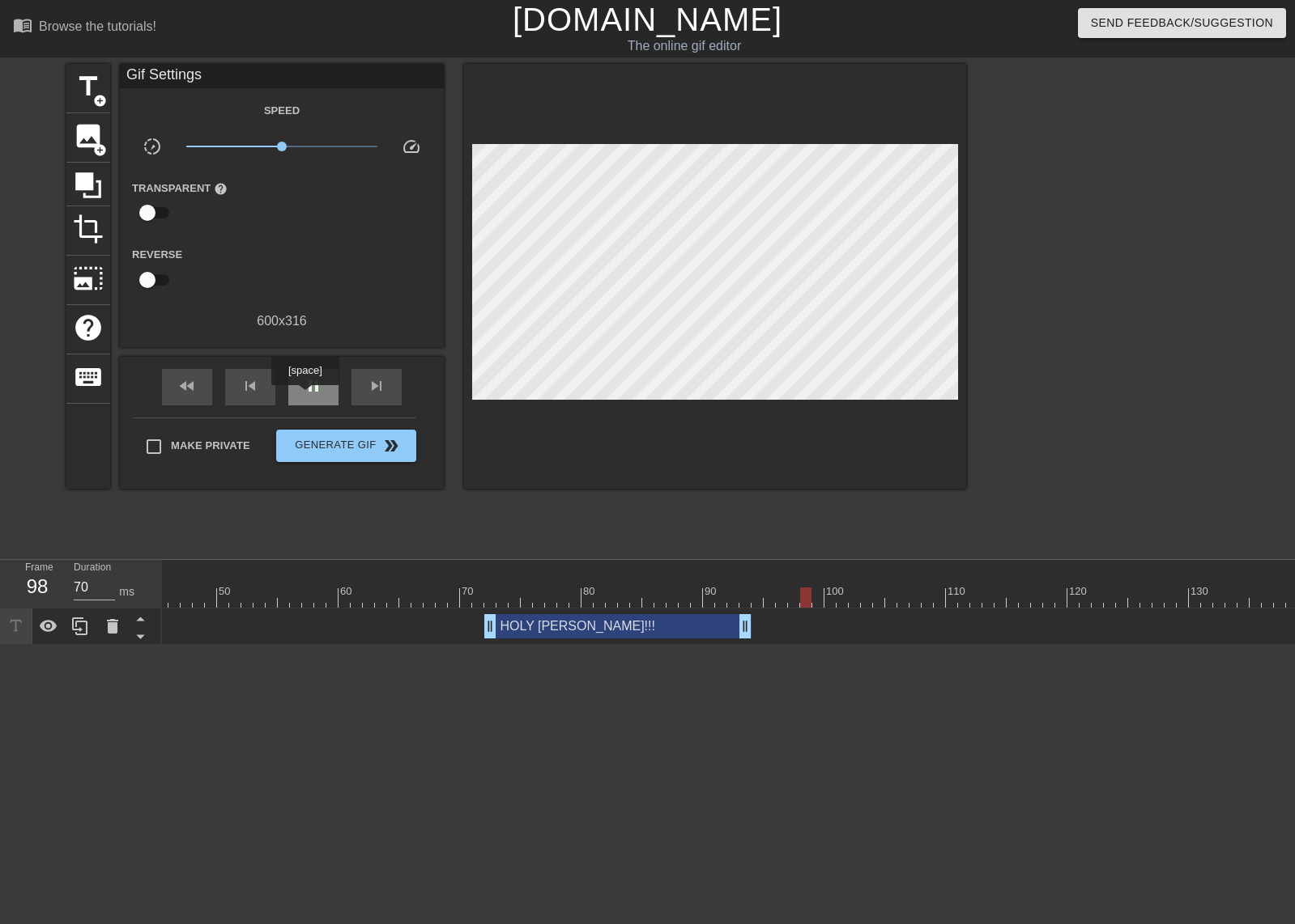
click at [305, 397] on div "pause" at bounding box center [313, 387] width 50 height 36
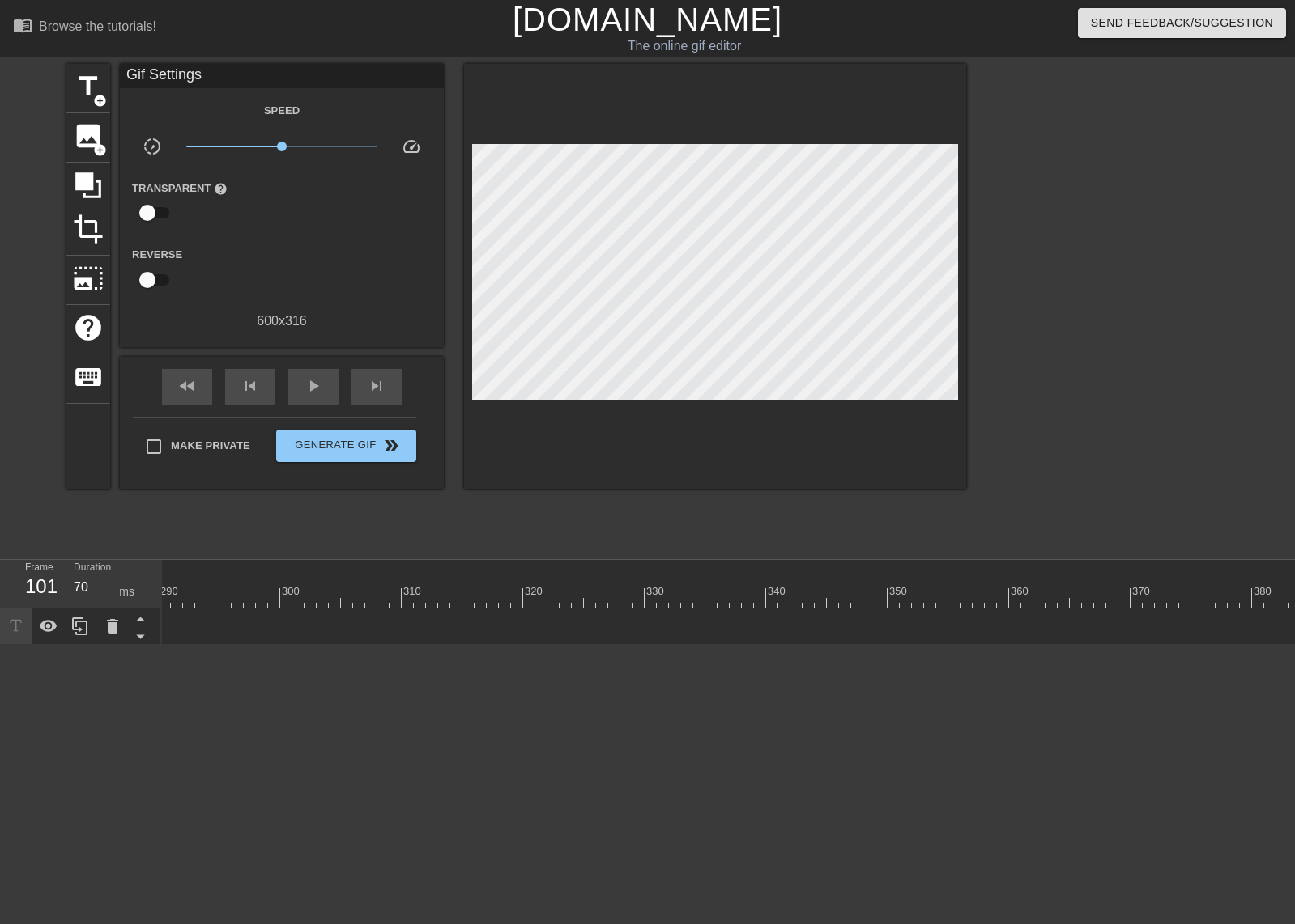
scroll to position [0, 6486]
click at [754, 586] on div at bounding box center [751, 586] width 12 height 21
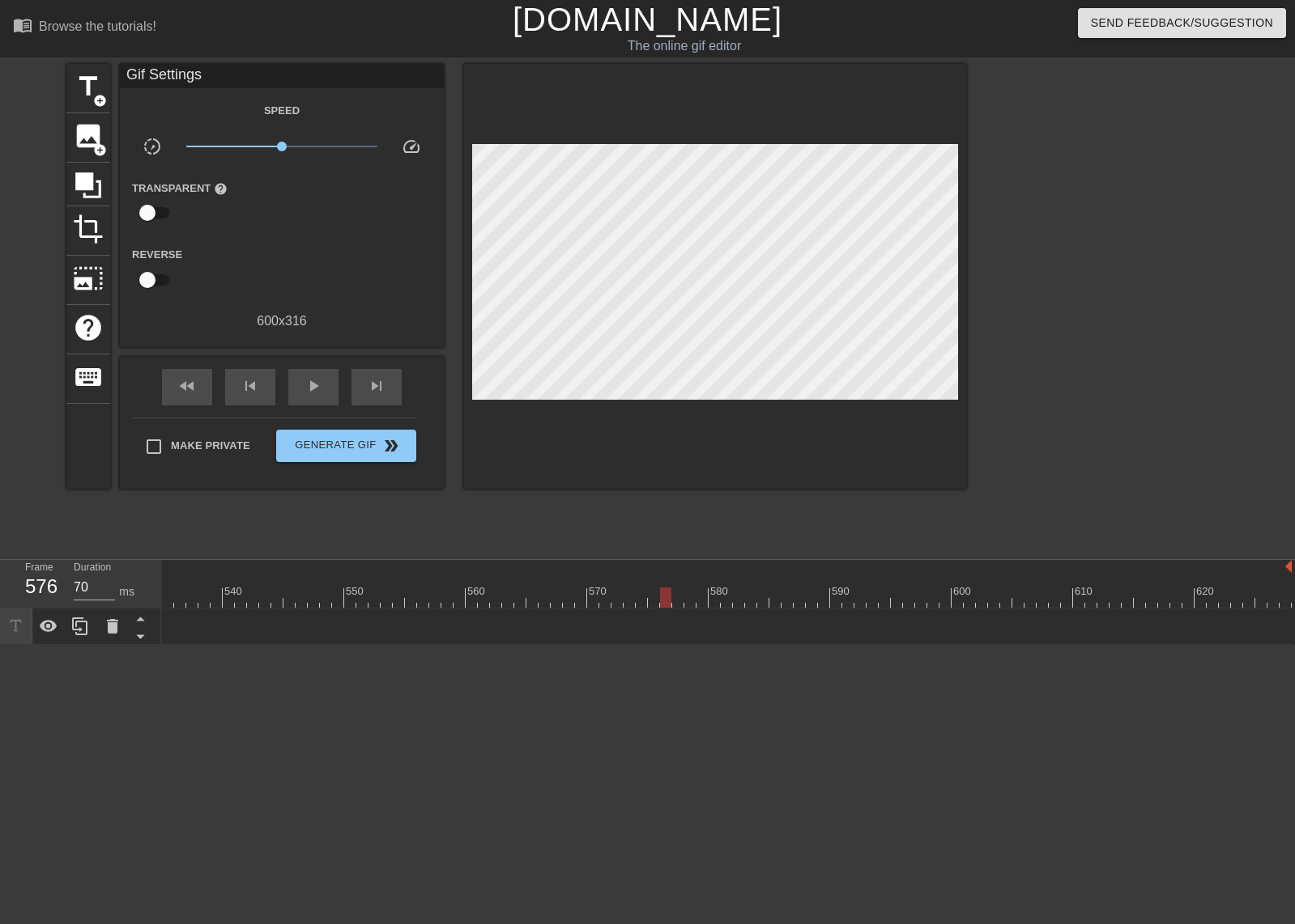
click at [665, 578] on div at bounding box center [666, 586] width 12 height 21
click at [468, 580] on div "560" at bounding box center [472, 586] width 12 height 21
click at [355, 582] on div "550" at bounding box center [350, 586] width 12 height 21
click at [225, 583] on div "540" at bounding box center [228, 586] width 12 height 21
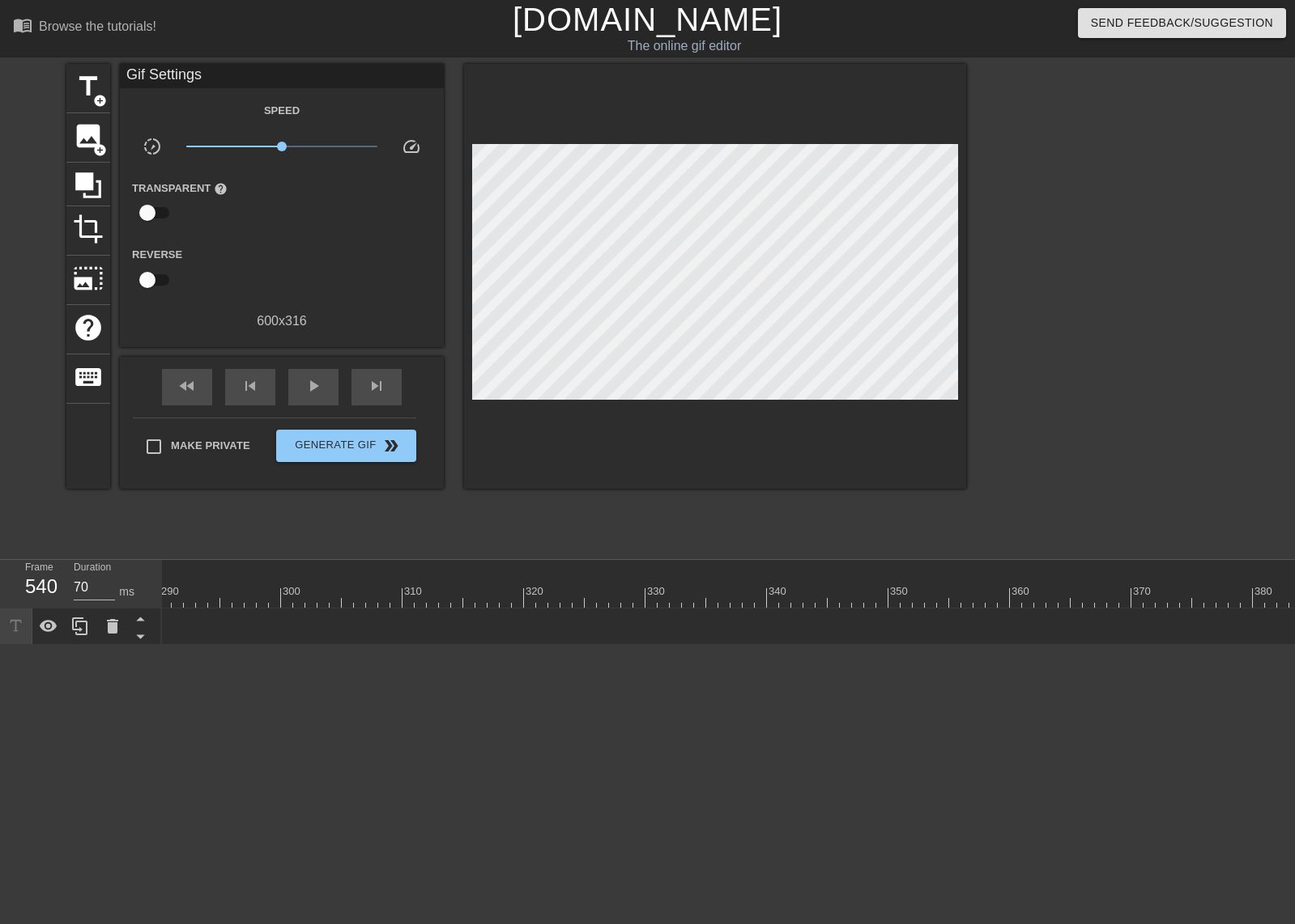
drag, startPoint x: 365, startPoint y: 585, endPoint x: 371, endPoint y: 579, distance: 8.5
click at [366, 585] on div "10 20 30 40 50 60 70 80 90 100 110 120 130 140 150 160" at bounding box center [457, 589] width 7616 height 25
click at [1217, 595] on div at bounding box center [457, 598] width 7616 height 21
click at [324, 380] on div "play_arrow" at bounding box center [313, 387] width 50 height 36
click at [324, 380] on div "pause" at bounding box center [313, 387] width 50 height 36
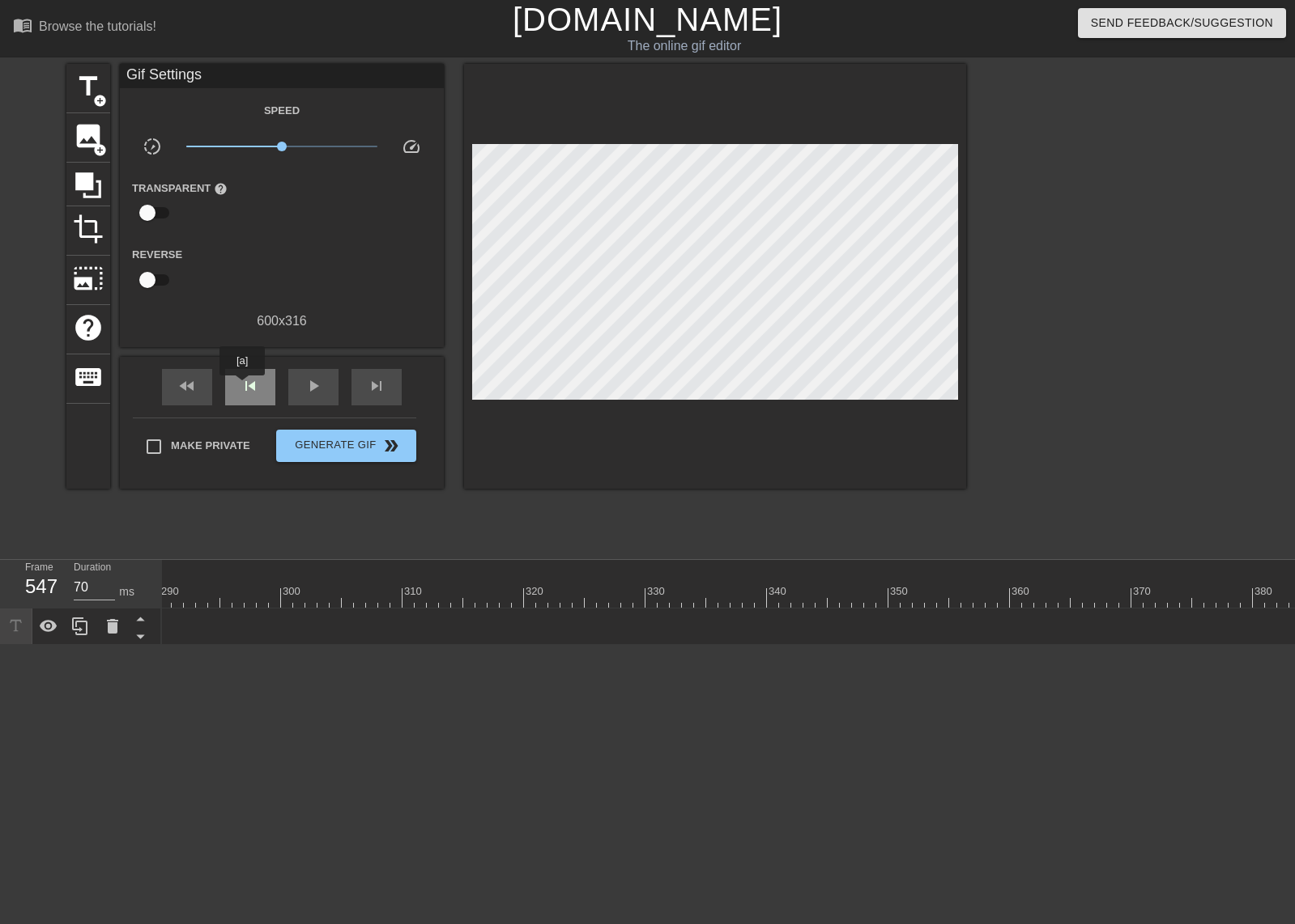
click at [249, 387] on span "skip_previous" at bounding box center [250, 386] width 20 height 20
click at [477, 593] on div at bounding box center [457, 598] width 7616 height 21
click at [307, 393] on span "play_arrow" at bounding box center [314, 386] width 20 height 20
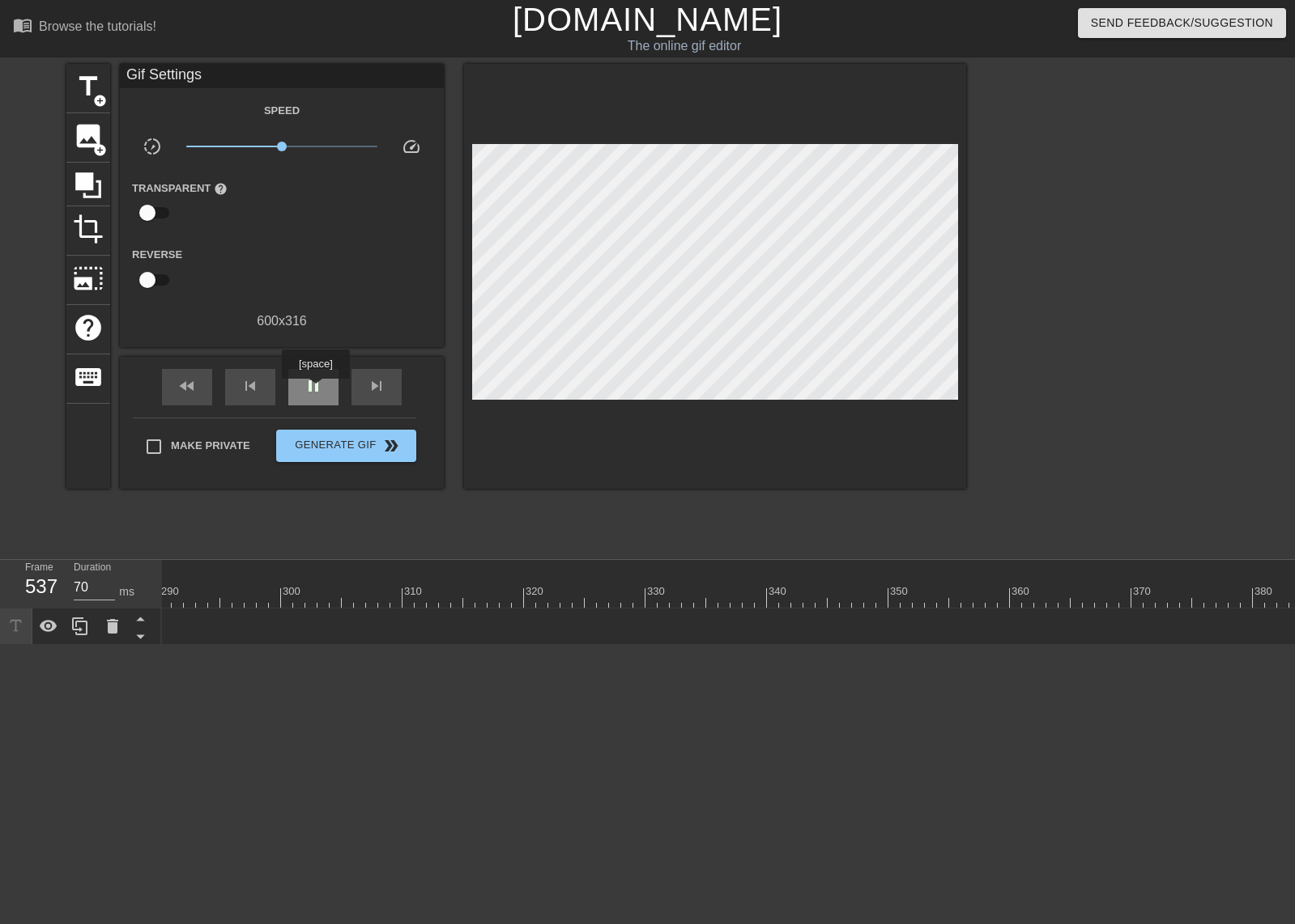
click at [315, 390] on span "pause" at bounding box center [314, 386] width 20 height 20
click at [315, 390] on span "play_arrow" at bounding box center [314, 386] width 20 height 20
click at [315, 390] on span "pause" at bounding box center [314, 386] width 20 height 20
click at [370, 388] on span "skip_next" at bounding box center [376, 386] width 20 height 20
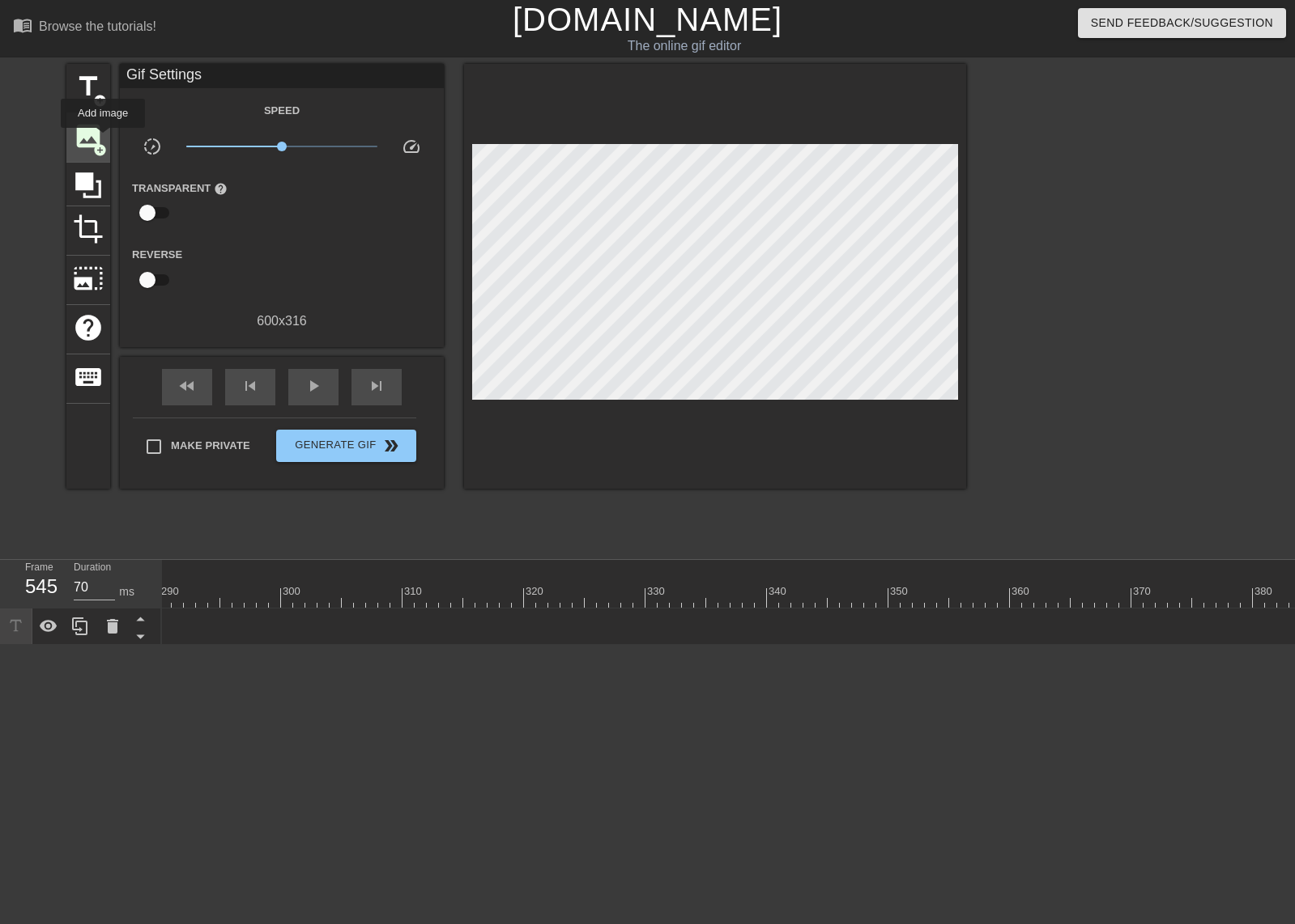
click at [100, 137] on span "image" at bounding box center [87, 135] width 30 height 30
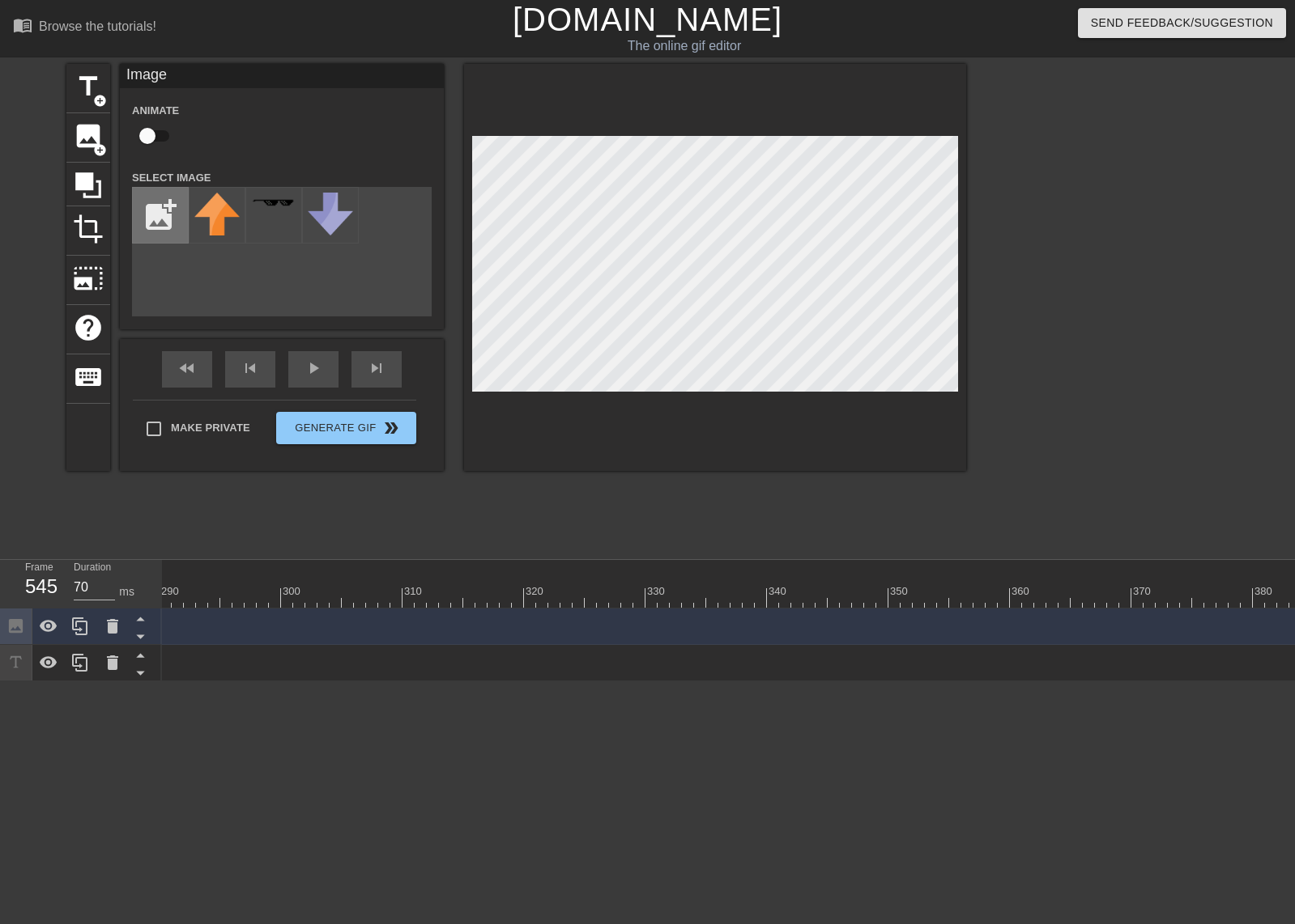
click at [171, 203] on input "file" at bounding box center [160, 216] width 55 height 55
click at [324, 372] on div "play_arrow" at bounding box center [313, 368] width 50 height 36
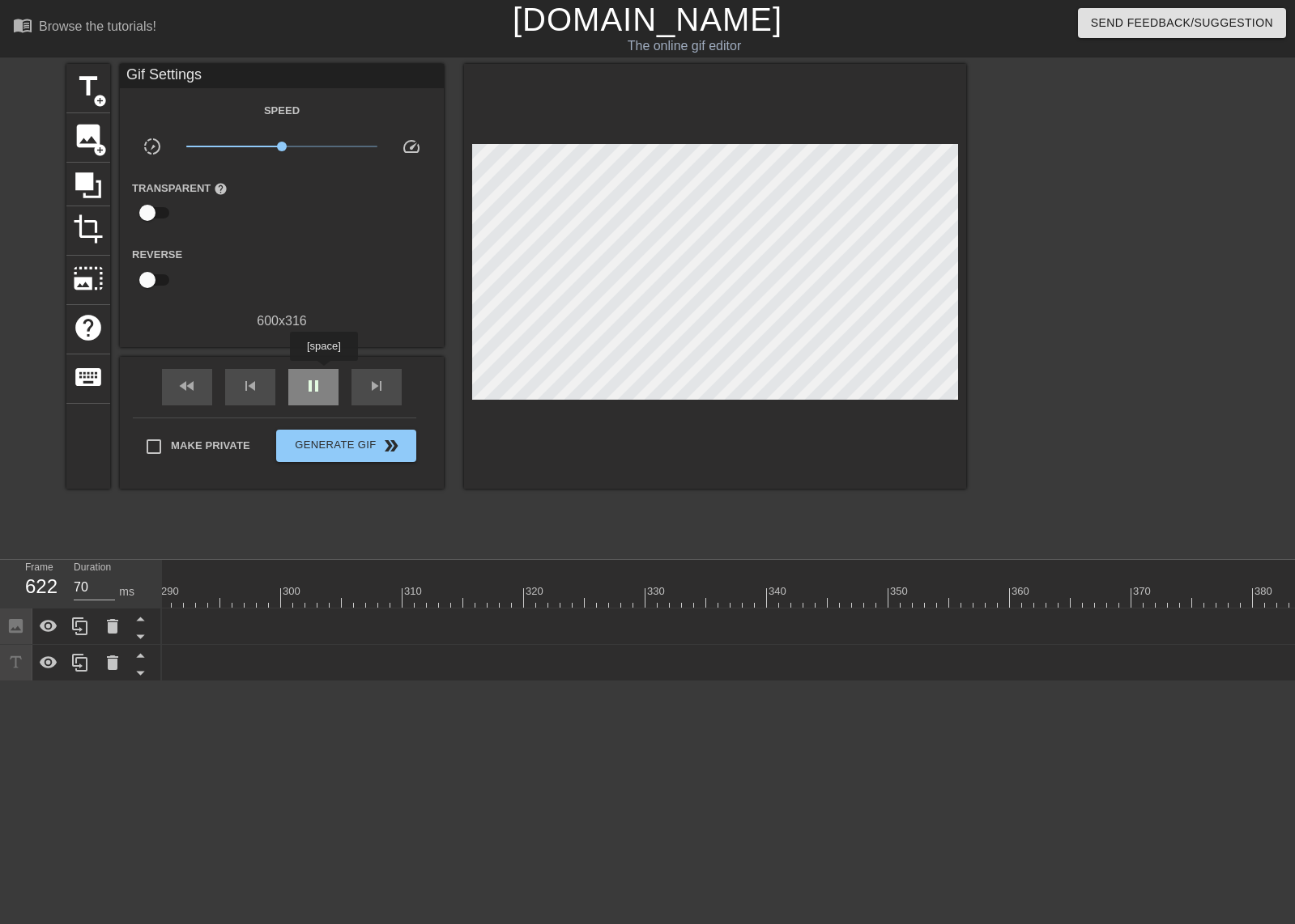
click at [324, 372] on div "pause" at bounding box center [313, 387] width 50 height 36
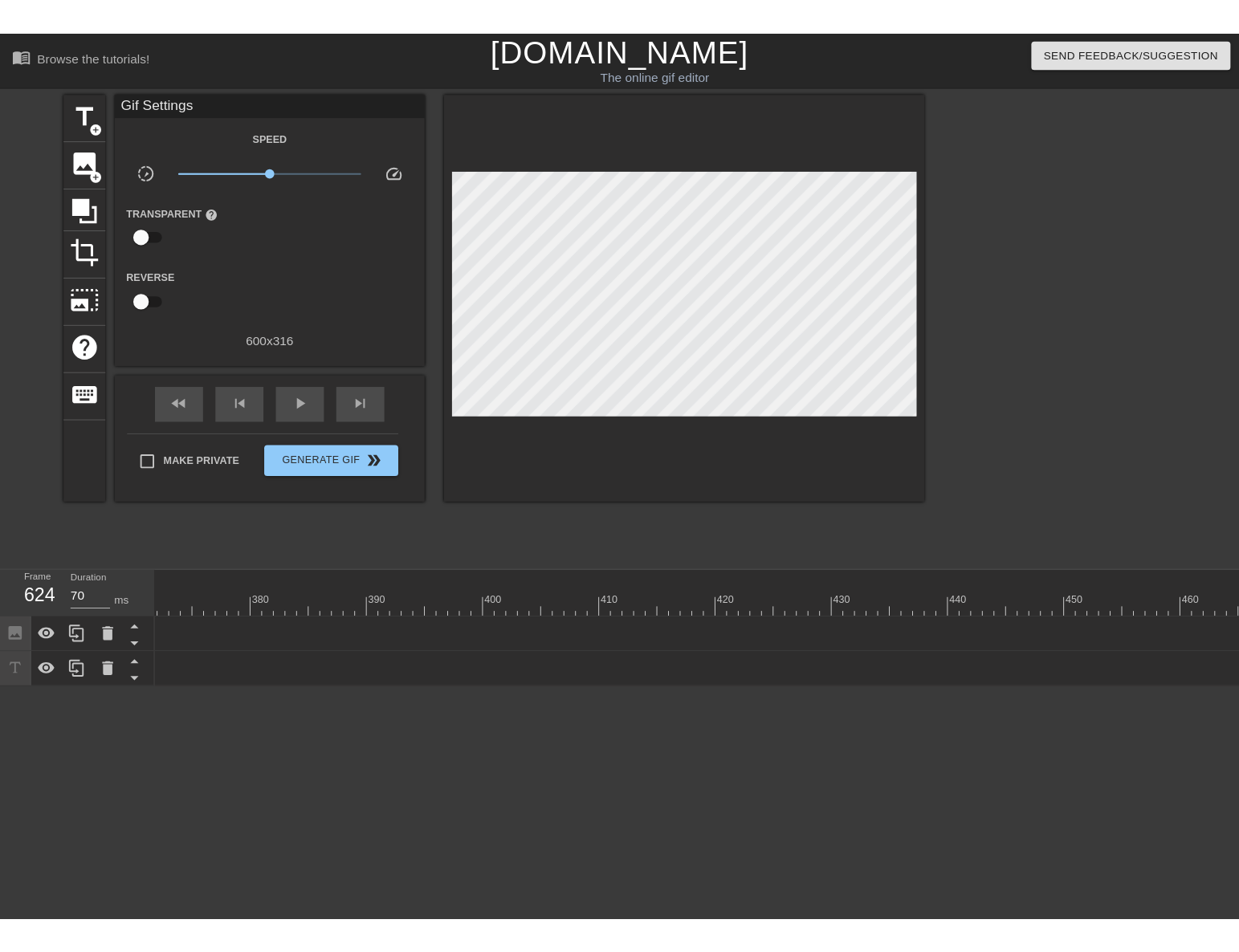
scroll to position [0, 6426]
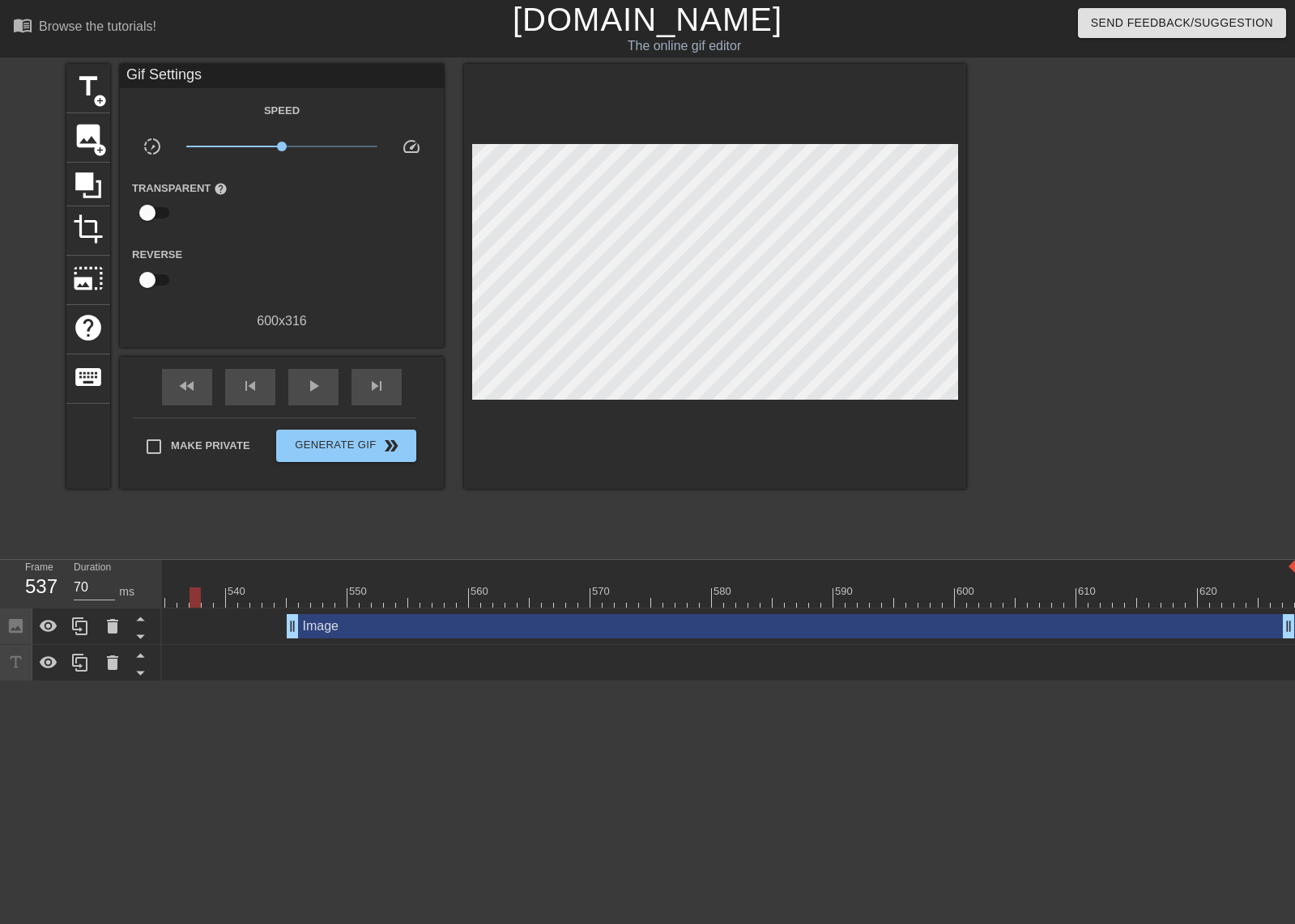
click at [197, 584] on div at bounding box center [195, 586] width 12 height 21
click at [374, 391] on span "skip_next" at bounding box center [376, 386] width 20 height 20
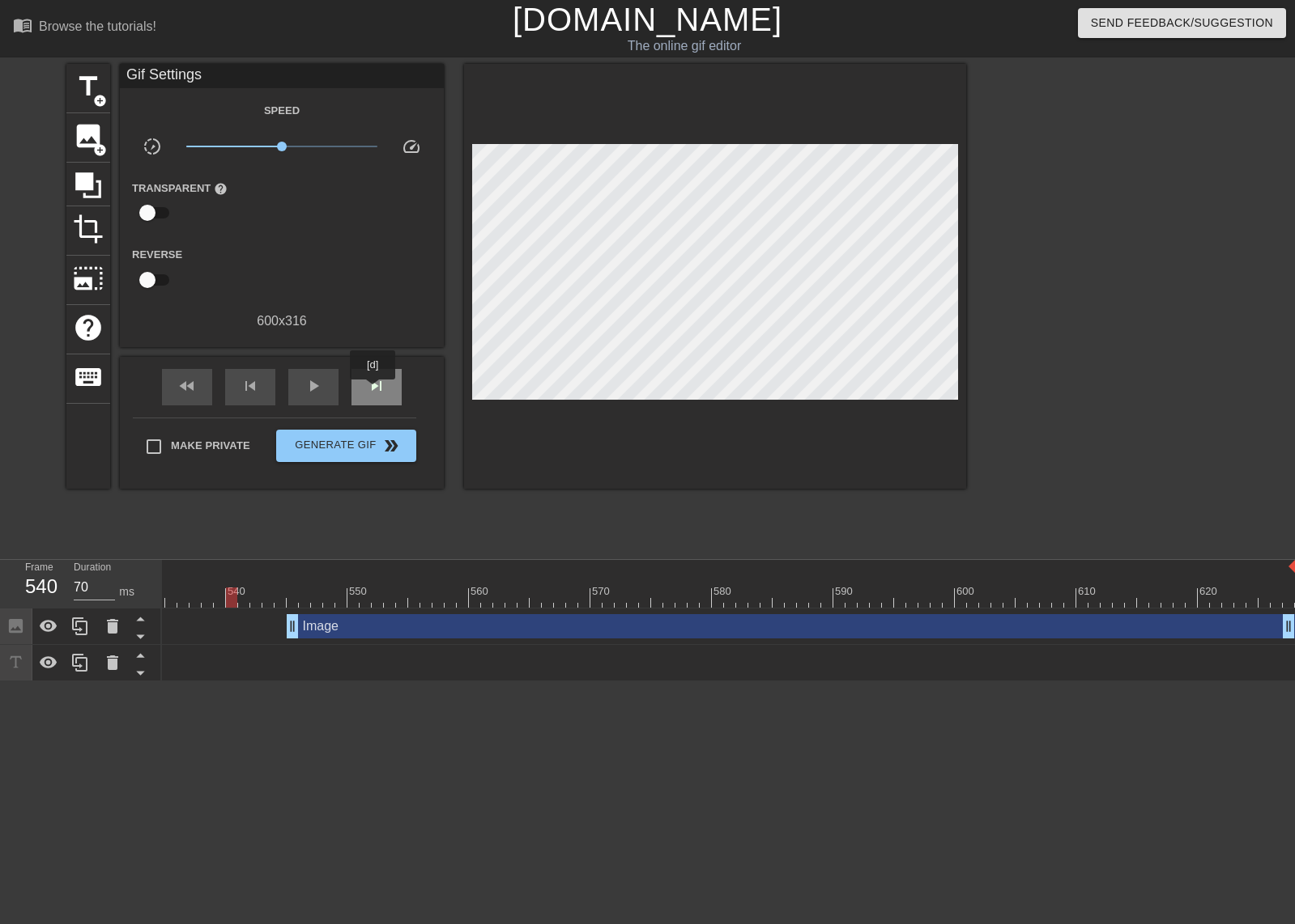
click at [374, 391] on span "skip_next" at bounding box center [376, 386] width 20 height 20
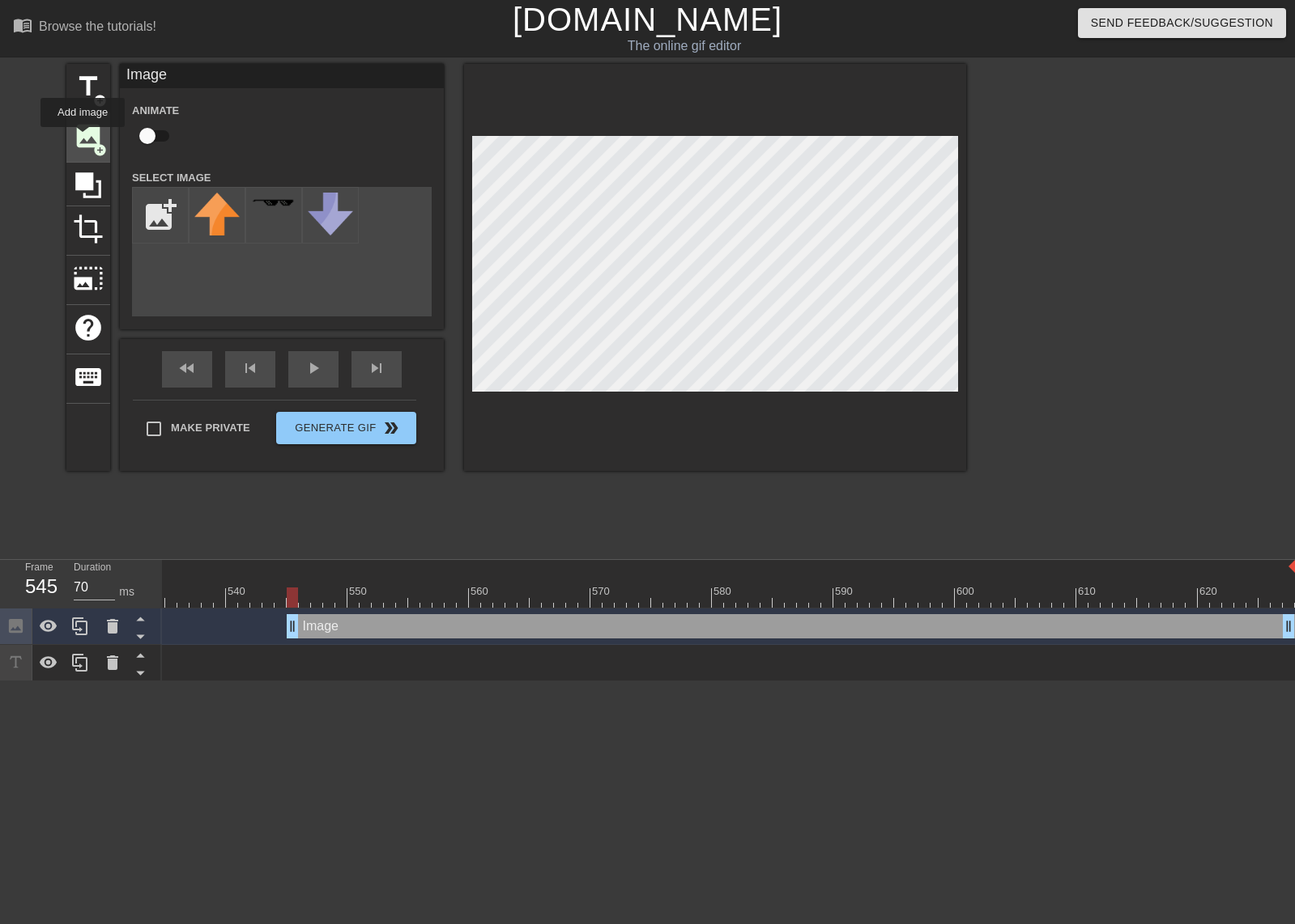
click at [86, 138] on span "image" at bounding box center [87, 135] width 30 height 30
click at [143, 219] on input "file" at bounding box center [160, 216] width 55 height 55
type input "C:\fakepath\birdo no wordso.png"
click at [230, 217] on img at bounding box center [217, 215] width 45 height 44
click at [160, 131] on input "checkbox" at bounding box center [147, 135] width 92 height 30
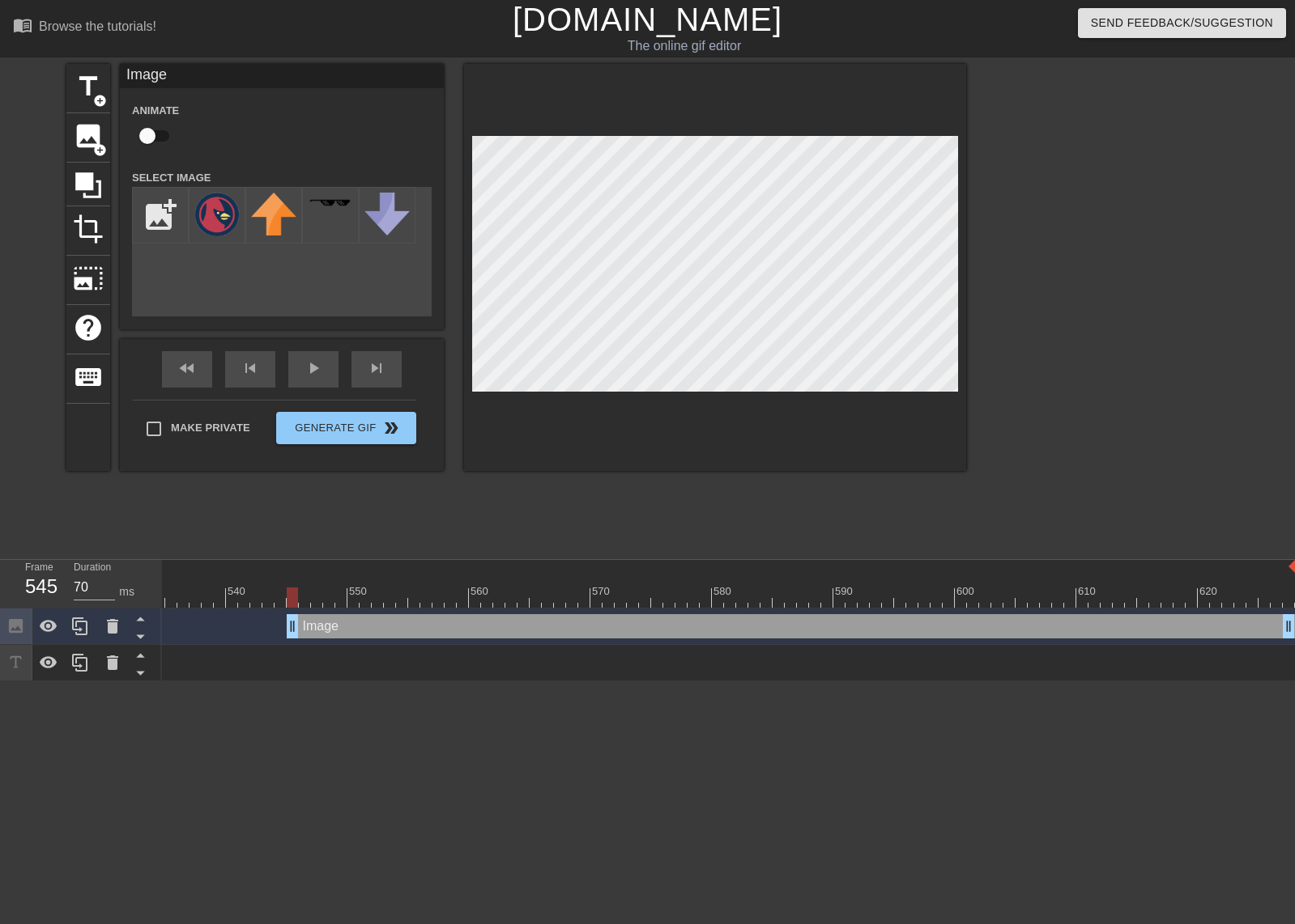
checkbox input "true"
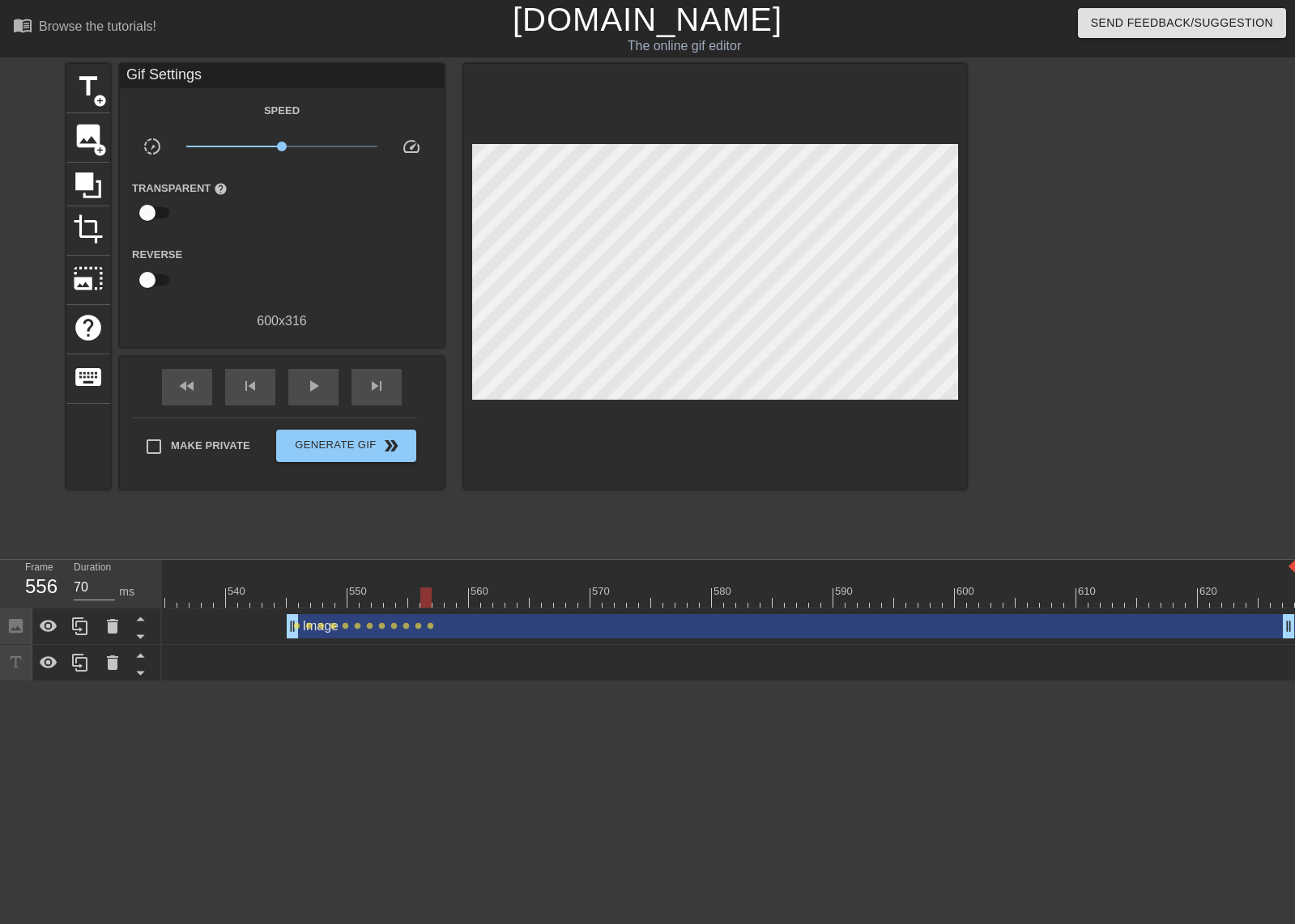
click at [972, 296] on div "title add_circle image add_circle crop photo_size_select_large help keyboard Gi…" at bounding box center [647, 307] width 1295 height 486
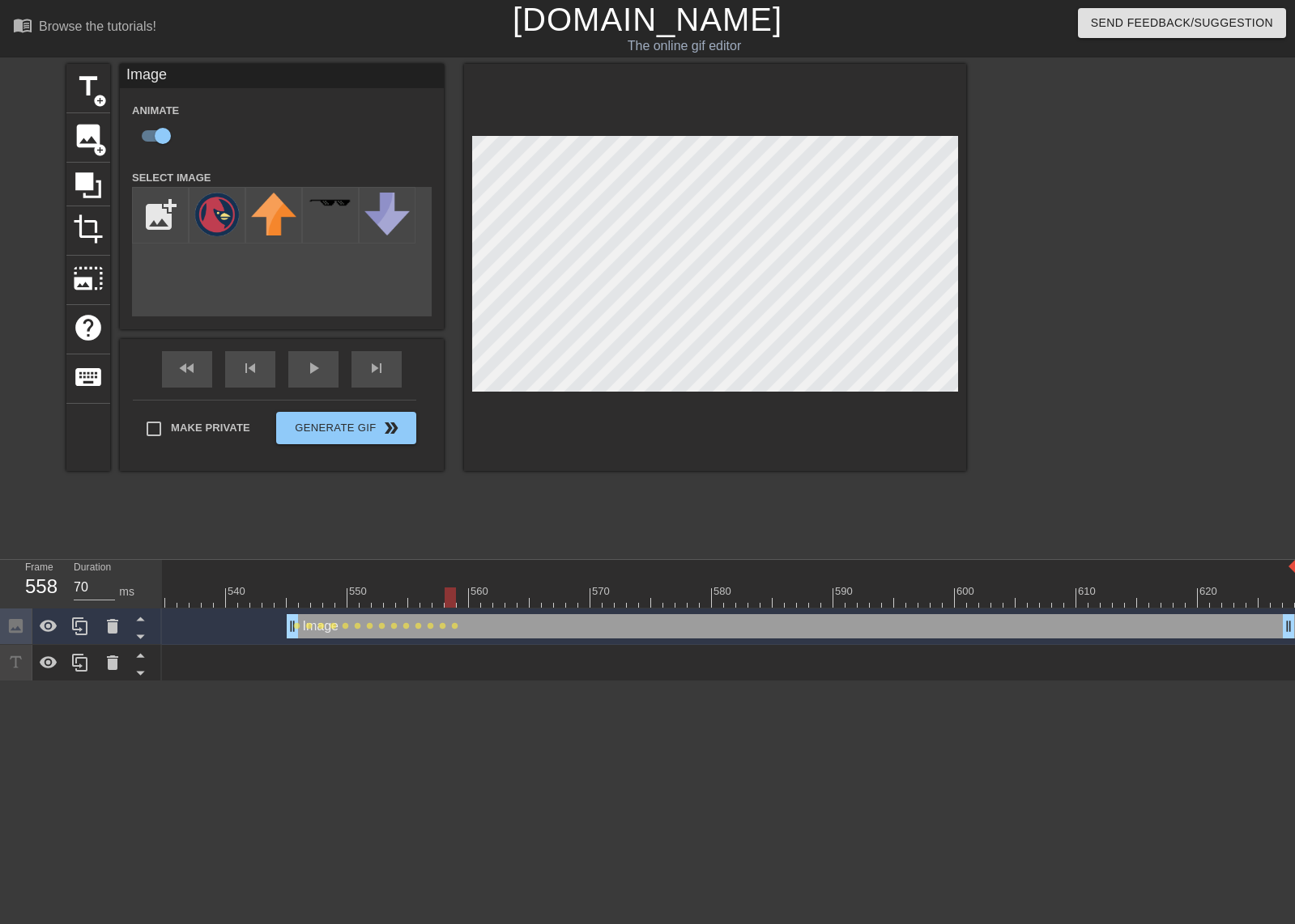
click at [961, 276] on div at bounding box center [715, 267] width 502 height 407
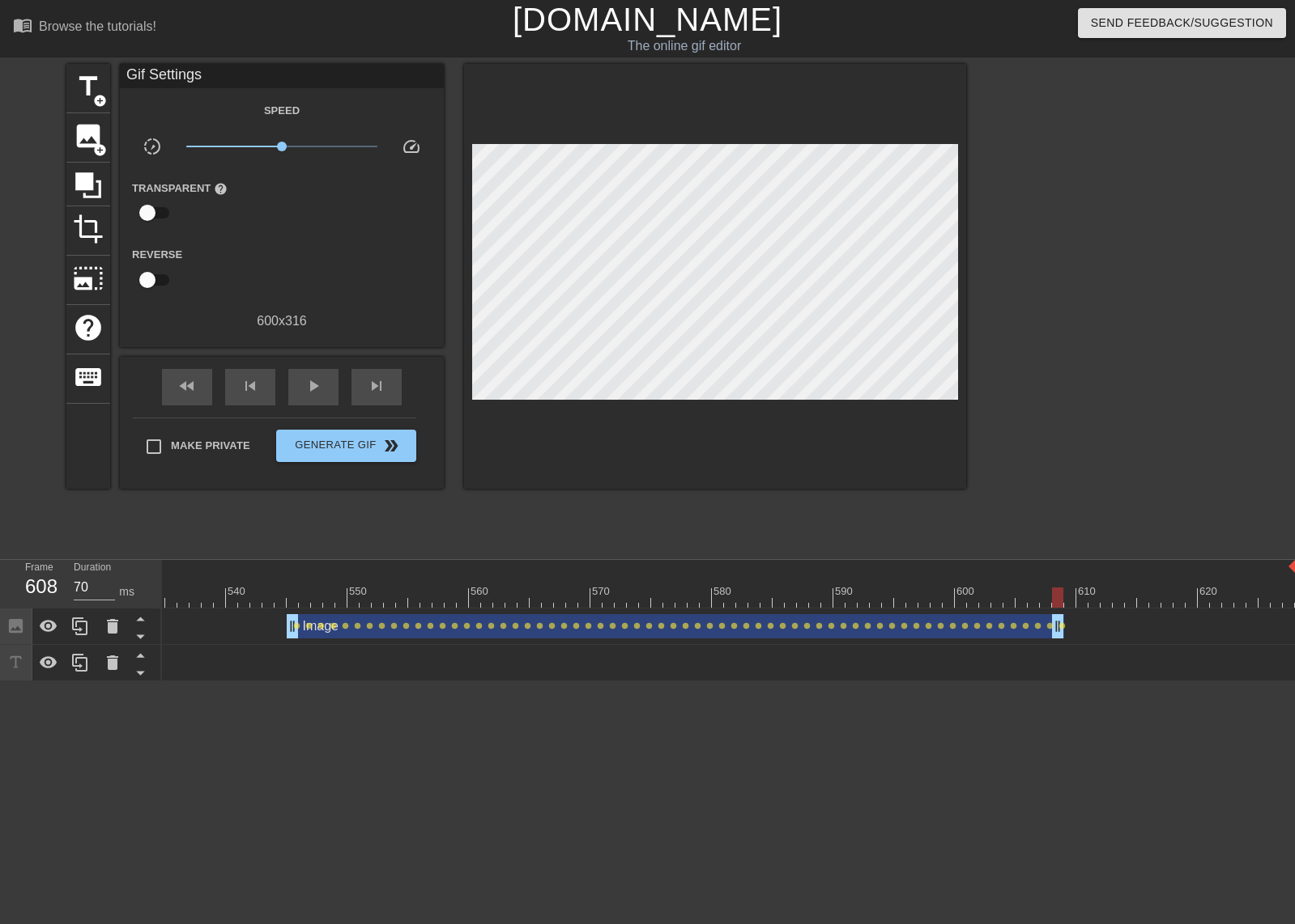
drag, startPoint x: 1285, startPoint y: 635, endPoint x: 1058, endPoint y: 603, distance: 229.2
click at [1058, 603] on div "10 20 30 40 50 60 70 80 90 100 110 120 130 140 150 160" at bounding box center [728, 621] width 1133 height 122
click at [244, 577] on div at bounding box center [244, 586] width 12 height 21
click at [308, 400] on div "play_arrow" at bounding box center [313, 387] width 50 height 36
type input "70"
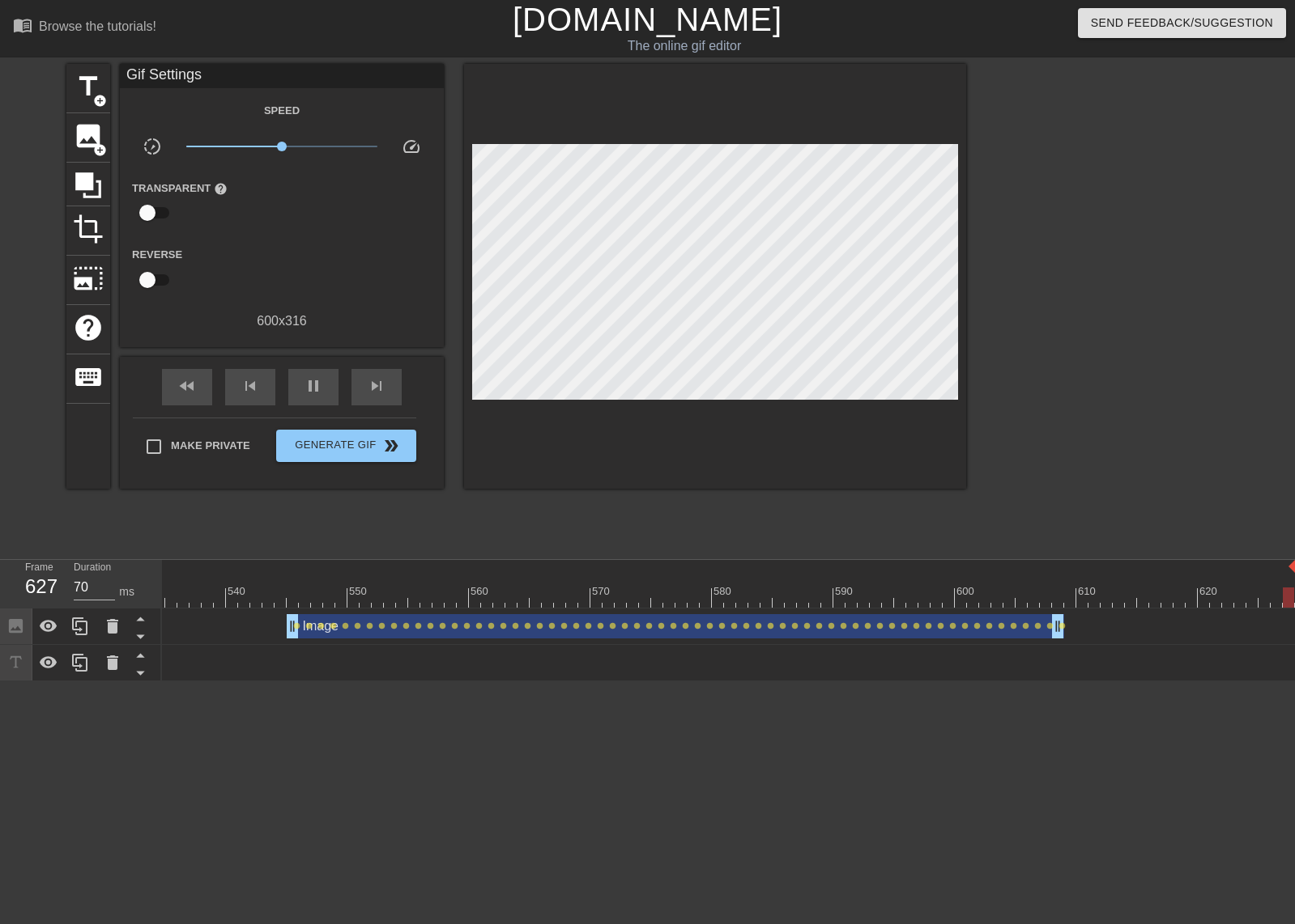
click at [826, 578] on div at bounding box center [827, 586] width 12 height 21
click at [286, 584] on div at bounding box center [280, 586] width 12 height 21
click at [323, 393] on span "play_arrow" at bounding box center [314, 386] width 20 height 20
click at [323, 393] on span "pause" at bounding box center [314, 386] width 20 height 20
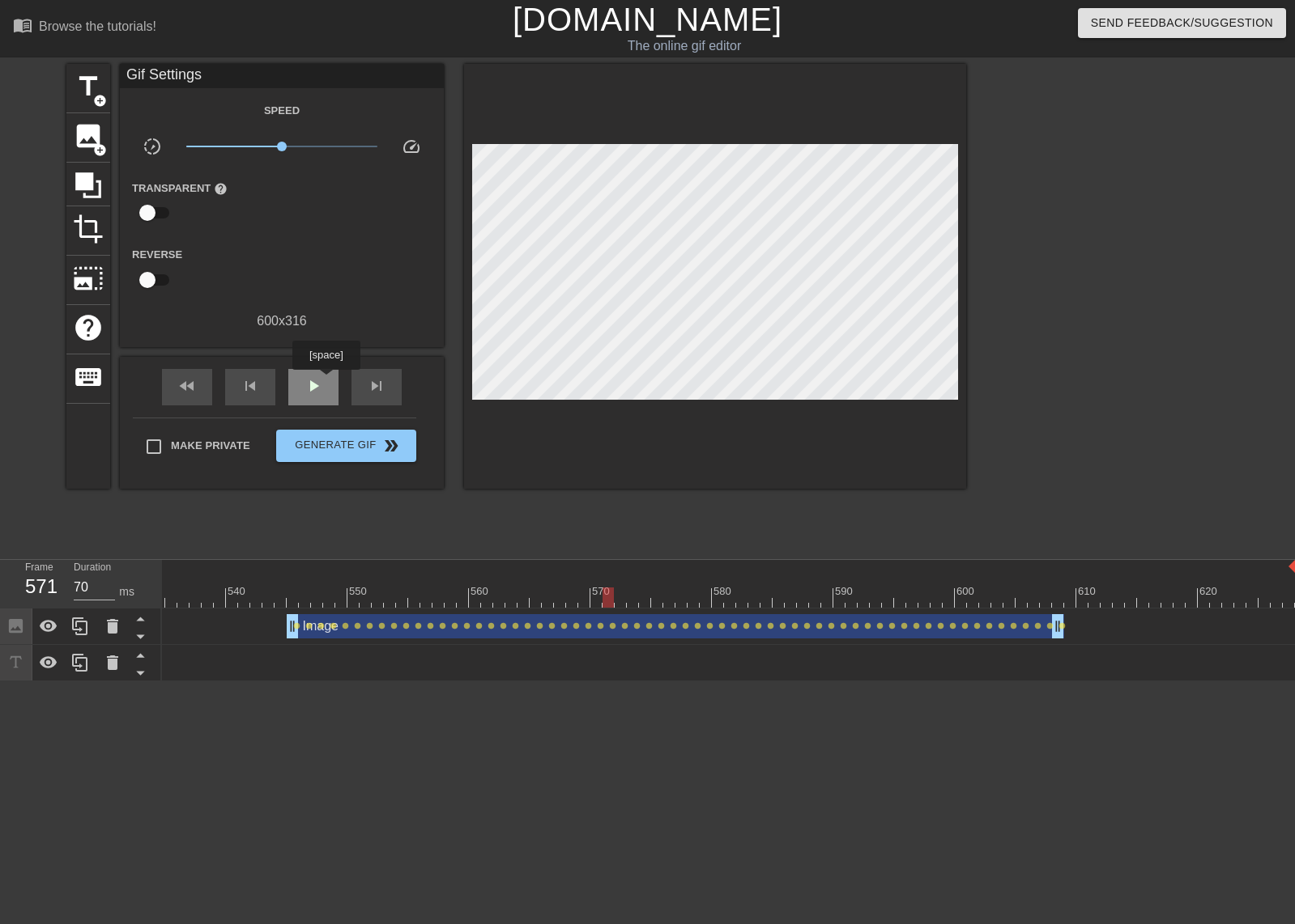
click at [325, 381] on div "play_arrow" at bounding box center [313, 387] width 50 height 36
click at [324, 381] on div "pause" at bounding box center [313, 387] width 50 height 36
click at [332, 440] on span "Generate Gif double_arrow" at bounding box center [346, 446] width 127 height 20
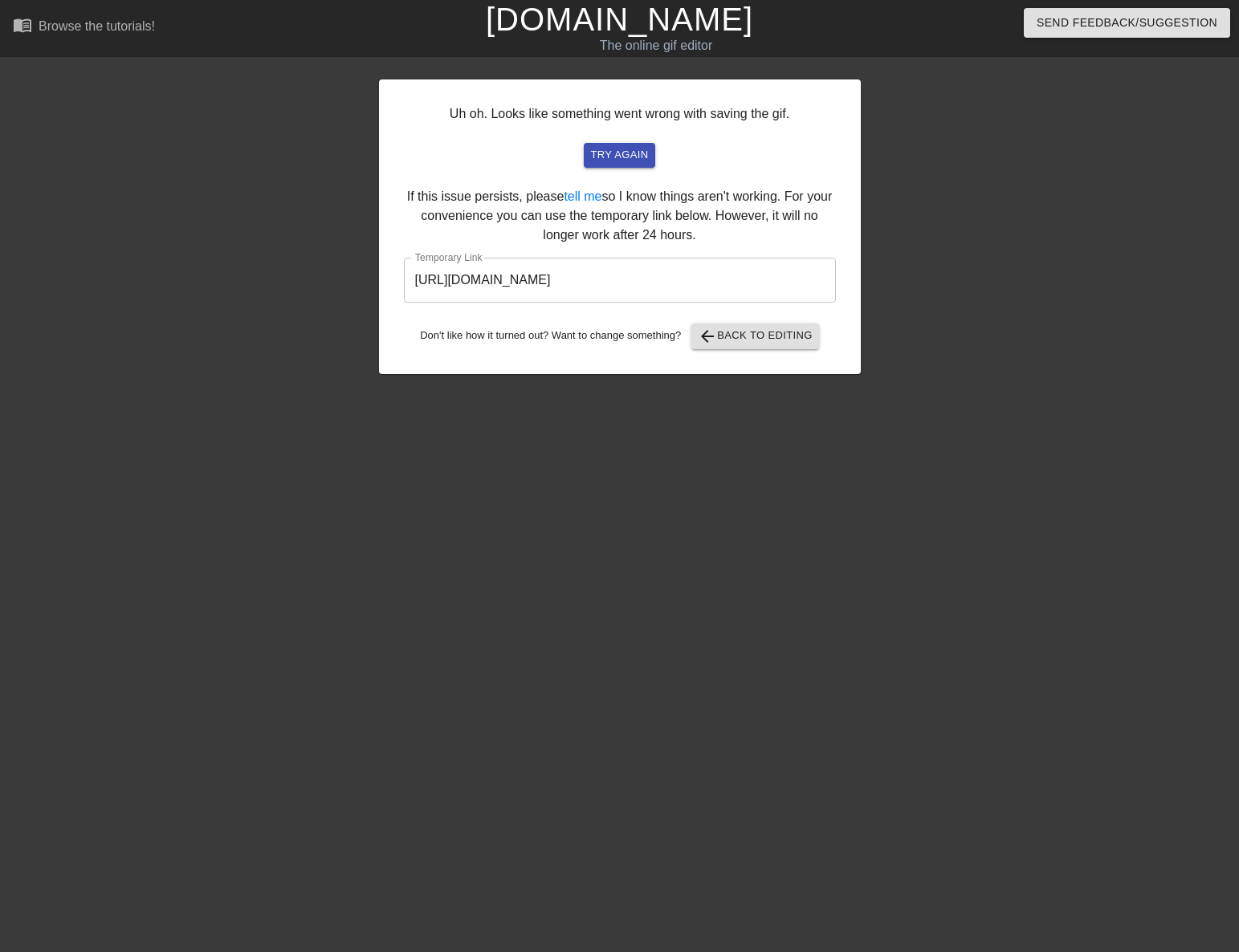
click at [602, 284] on input "[URL][DOMAIN_NAME]" at bounding box center [619, 280] width 431 height 45
click at [601, 284] on input "[URL][DOMAIN_NAME]" at bounding box center [619, 280] width 431 height 45
